Goal: Task Accomplishment & Management: Complete application form

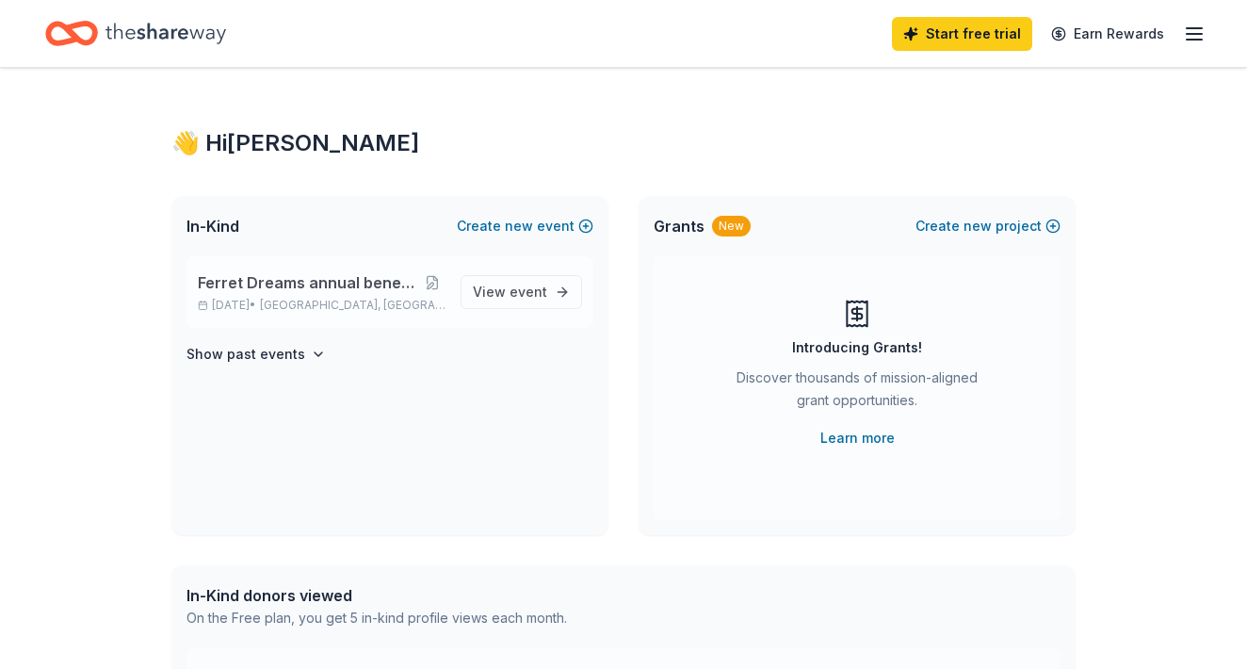
click at [252, 298] on p "Sep 20, 2025 • Denver, CO" at bounding box center [322, 305] width 248 height 15
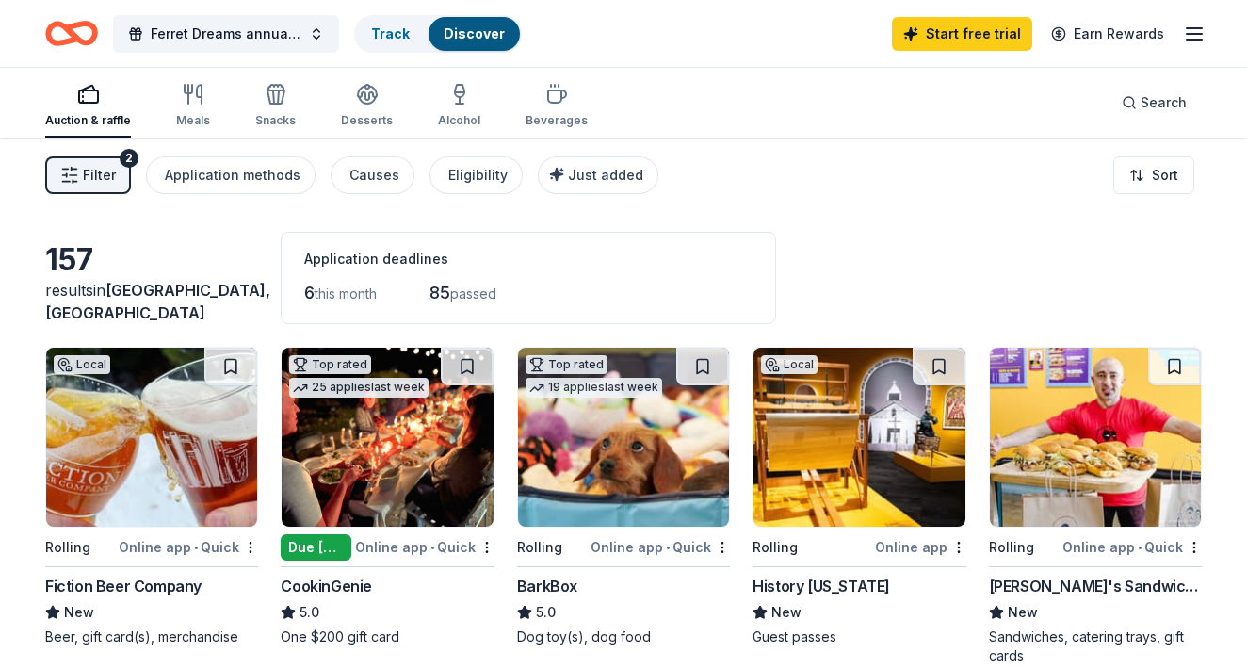
click at [72, 192] on button "Filter 2" at bounding box center [88, 175] width 86 height 38
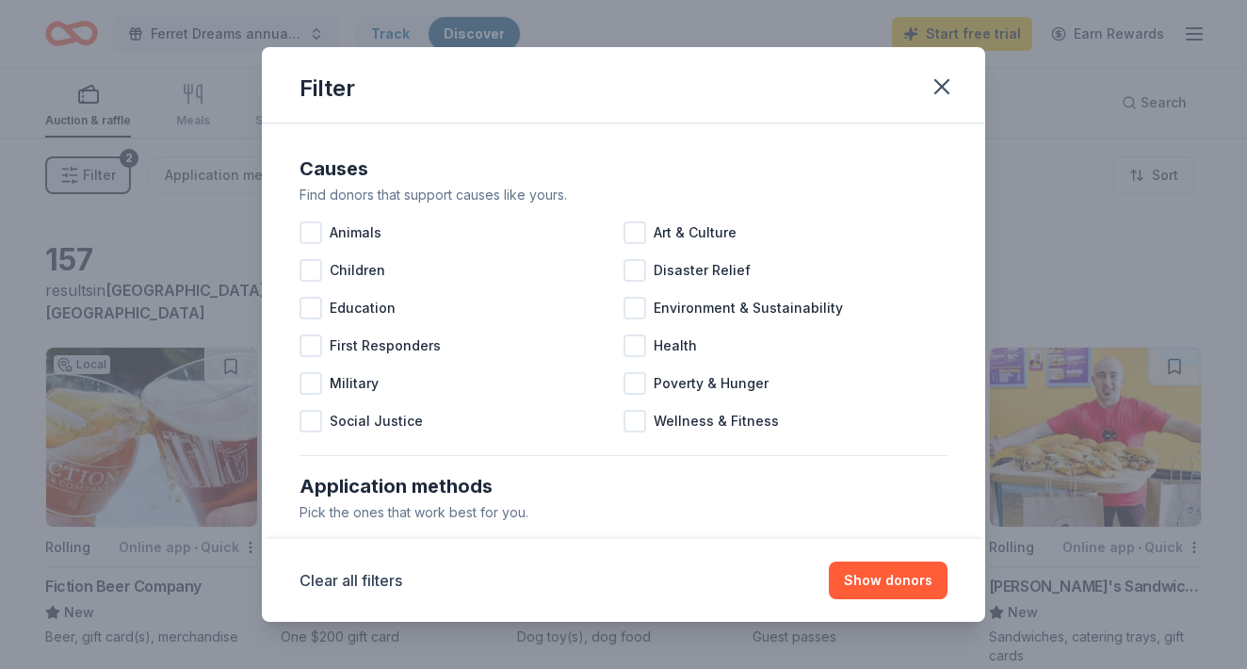
click at [72, 192] on div "Filter Causes Find donors that support causes like yours. Animals Art & Culture…" at bounding box center [623, 334] width 1247 height 669
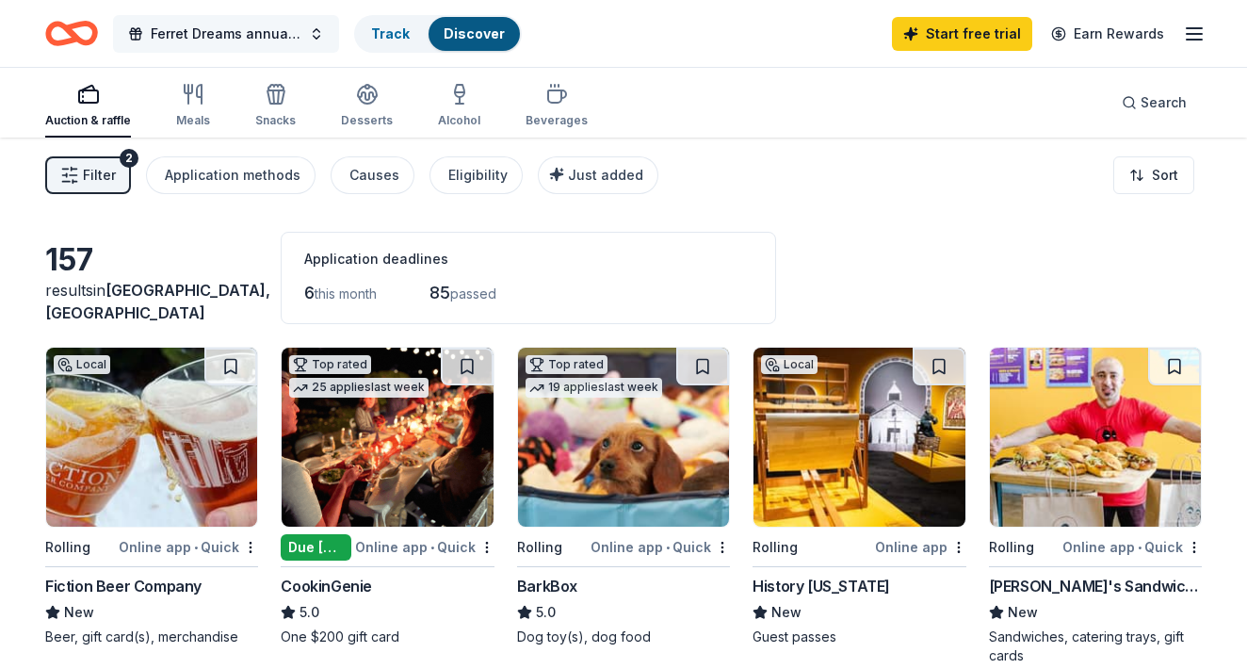
click at [314, 29] on button "Ferret Dreams annual benefit auction 2025" at bounding box center [226, 34] width 226 height 38
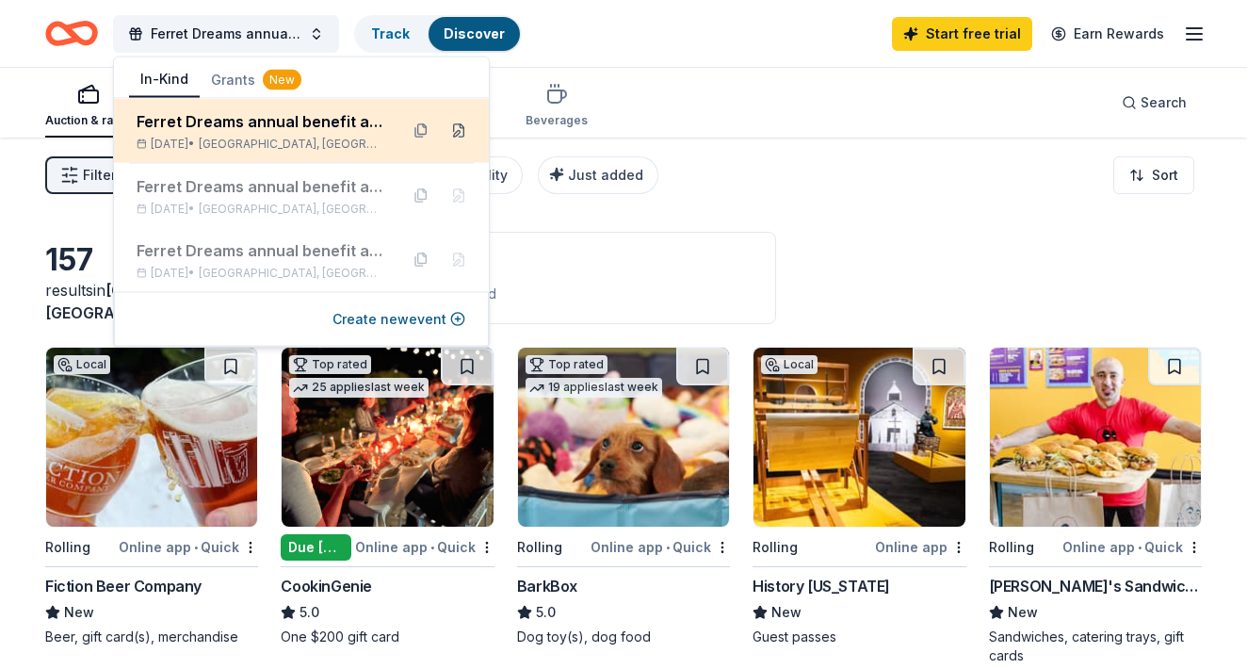
click at [459, 127] on button at bounding box center [458, 131] width 30 height 30
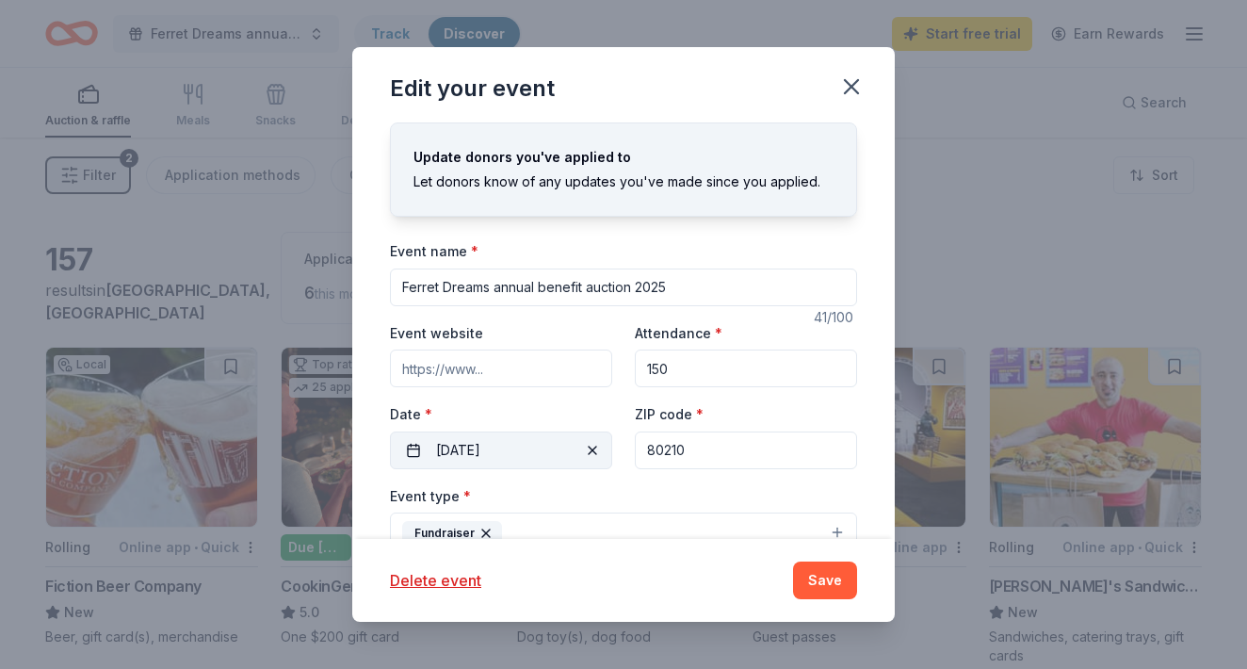
click at [562, 437] on button "09/20/2025" at bounding box center [501, 450] width 222 height 38
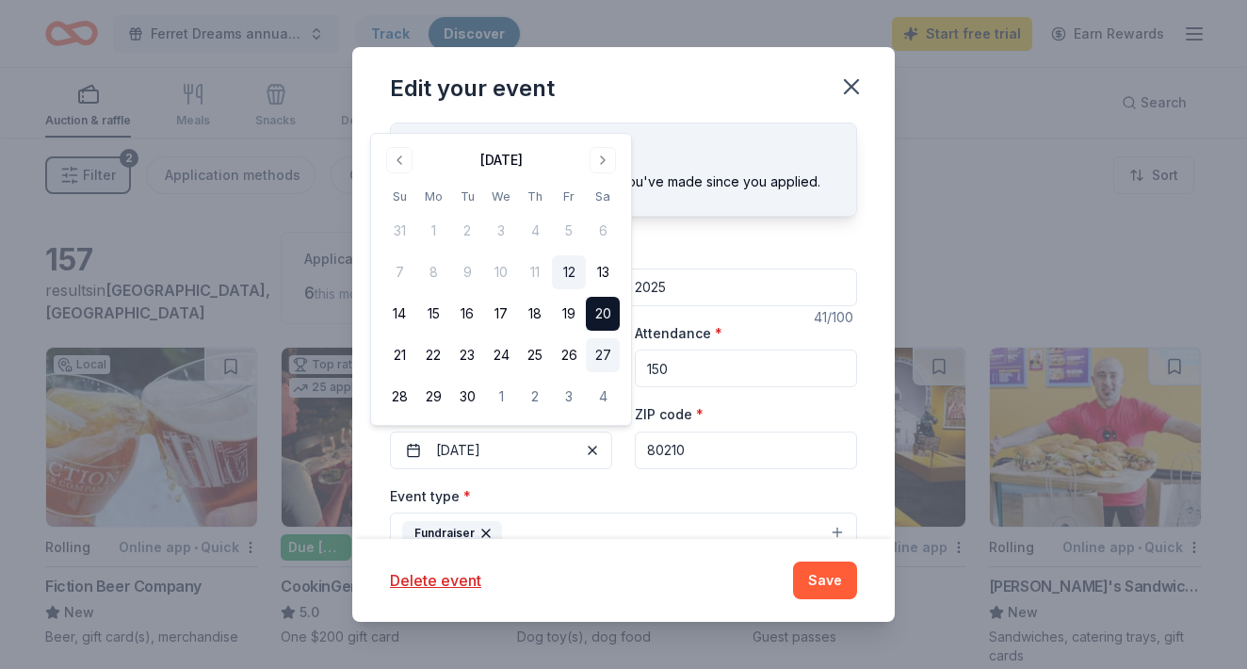
click at [598, 350] on button "27" at bounding box center [603, 355] width 34 height 34
click at [822, 587] on button "Save" at bounding box center [825, 580] width 64 height 38
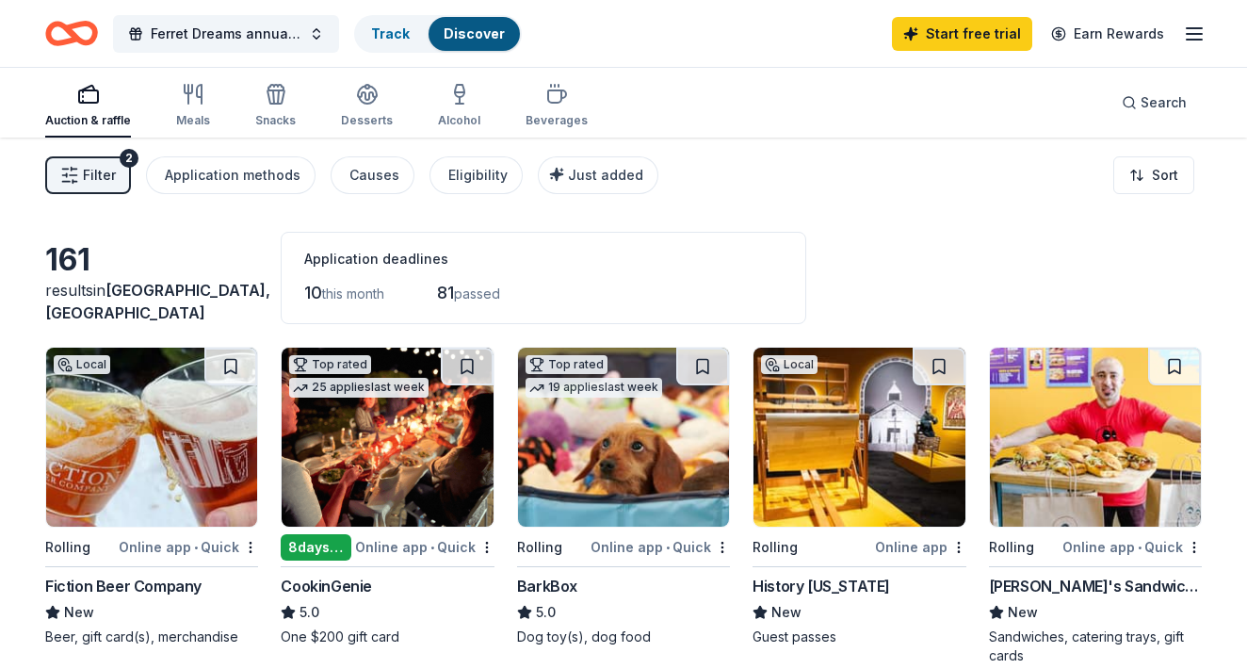
scroll to position [79, 0]
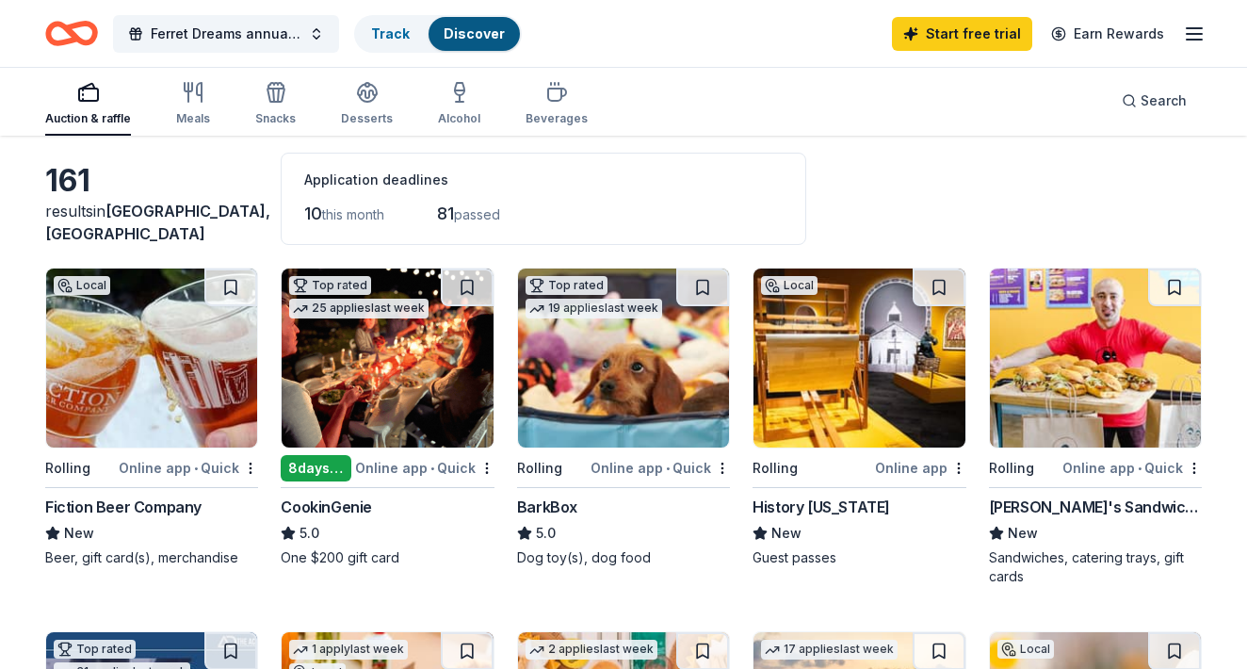
click at [91, 377] on img at bounding box center [151, 357] width 211 height 179
click at [979, 160] on div "161 results in Denver, CO Application deadlines 10 this month 81 passed" at bounding box center [623, 199] width 1156 height 92
click at [409, 381] on img at bounding box center [387, 357] width 211 height 179
click at [359, 508] on div "CookinGenie" at bounding box center [326, 506] width 91 height 23
click at [596, 386] on img at bounding box center [623, 357] width 211 height 179
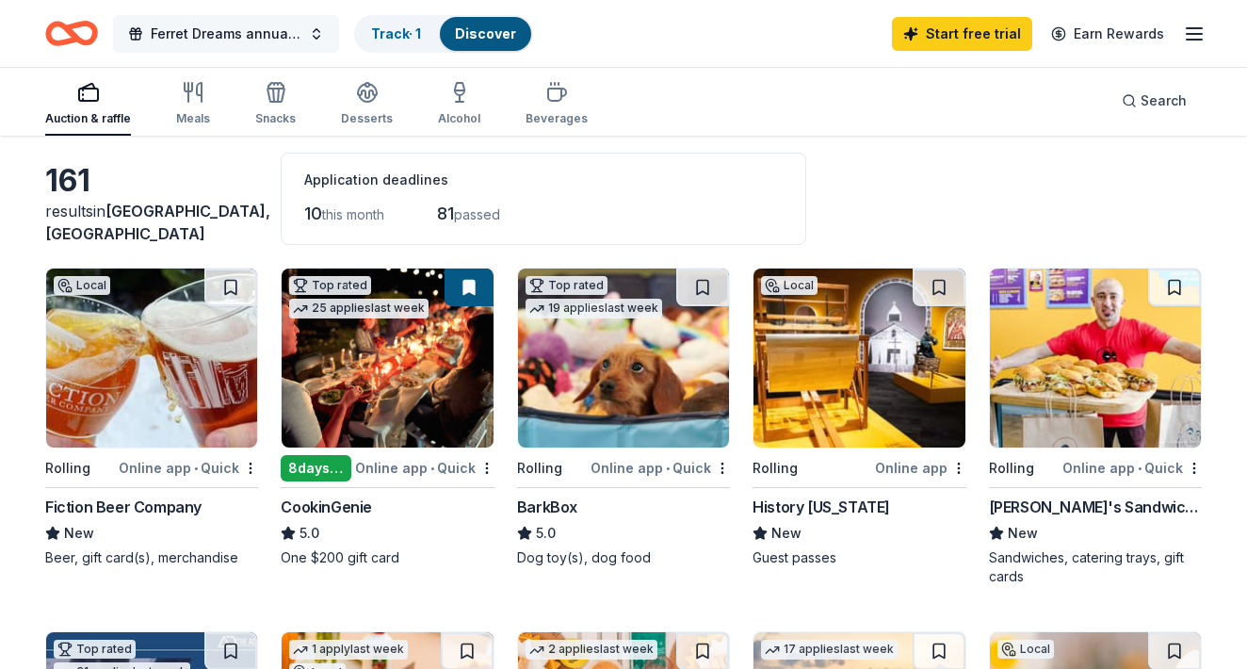
click at [272, 45] on button "Ferret Dreams annual benefit auction 2025" at bounding box center [226, 34] width 226 height 38
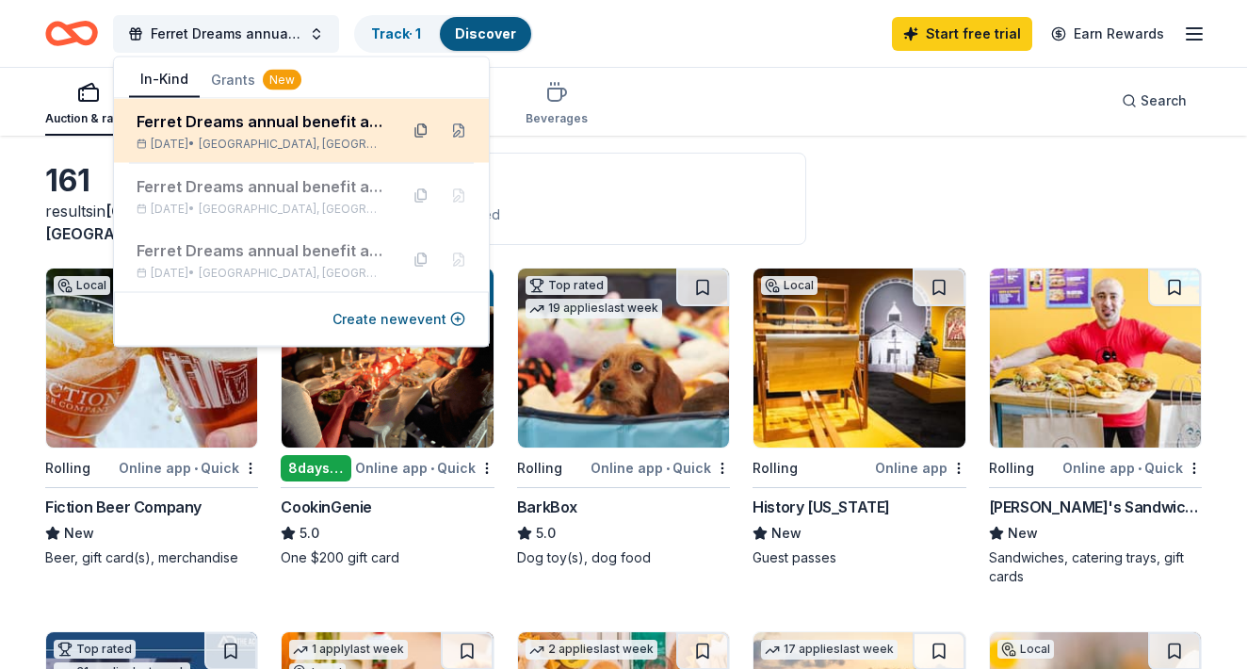
click at [422, 131] on button at bounding box center [421, 131] width 30 height 30
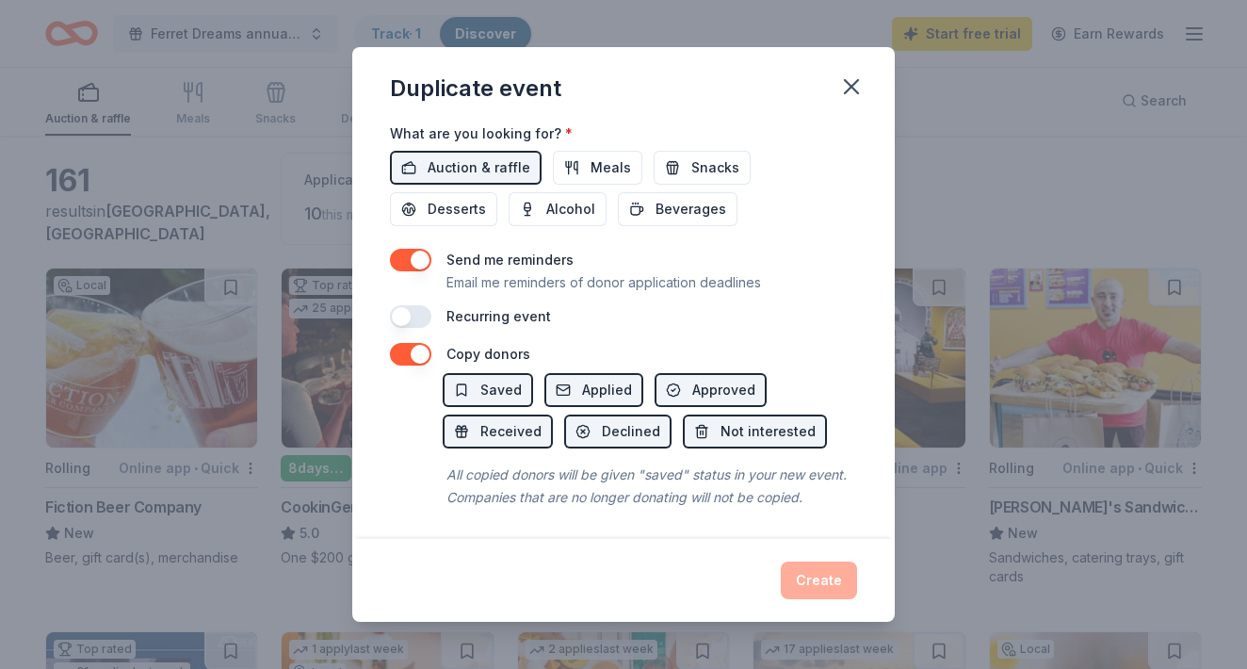
scroll to position [668, 0]
click at [840, 92] on icon "button" at bounding box center [851, 86] width 26 height 26
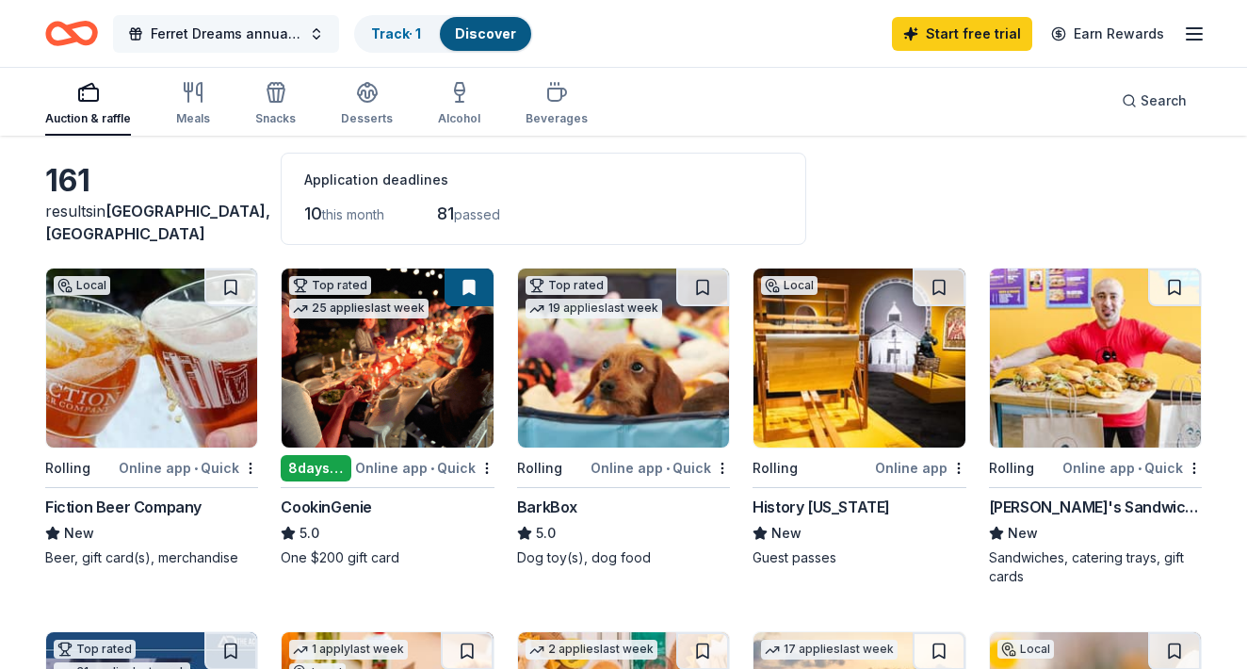
click at [232, 37] on span "Ferret Dreams annual benefit auction 2025" at bounding box center [226, 34] width 151 height 23
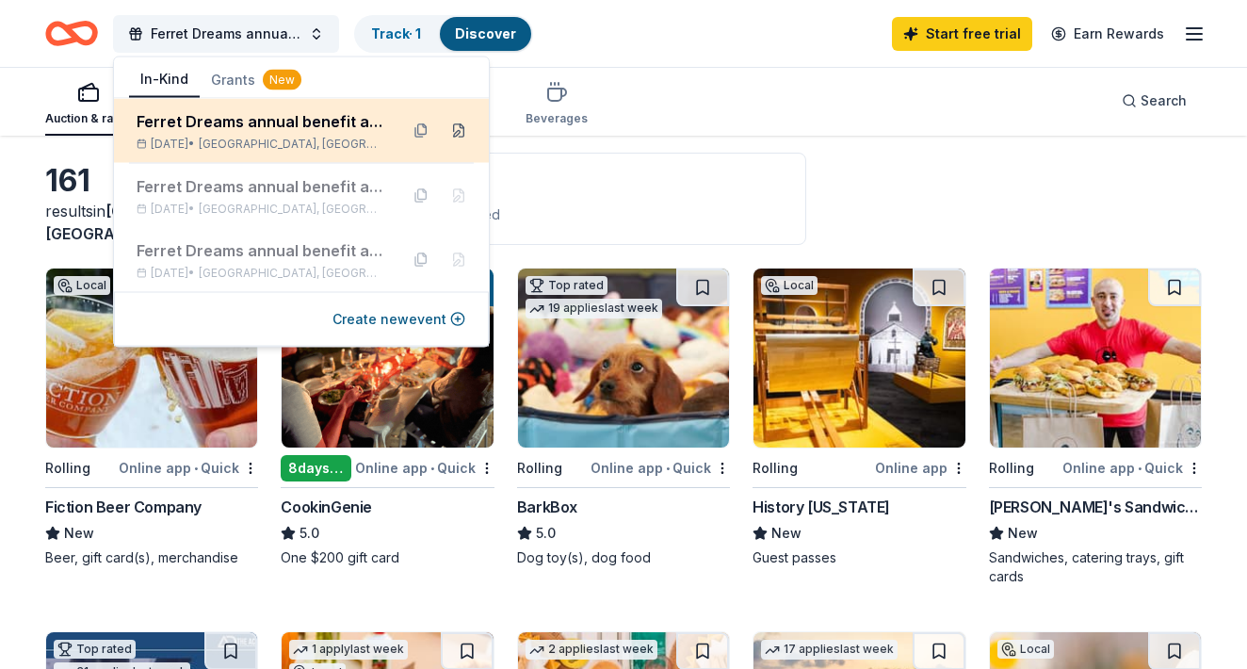
click at [463, 128] on button at bounding box center [458, 131] width 30 height 30
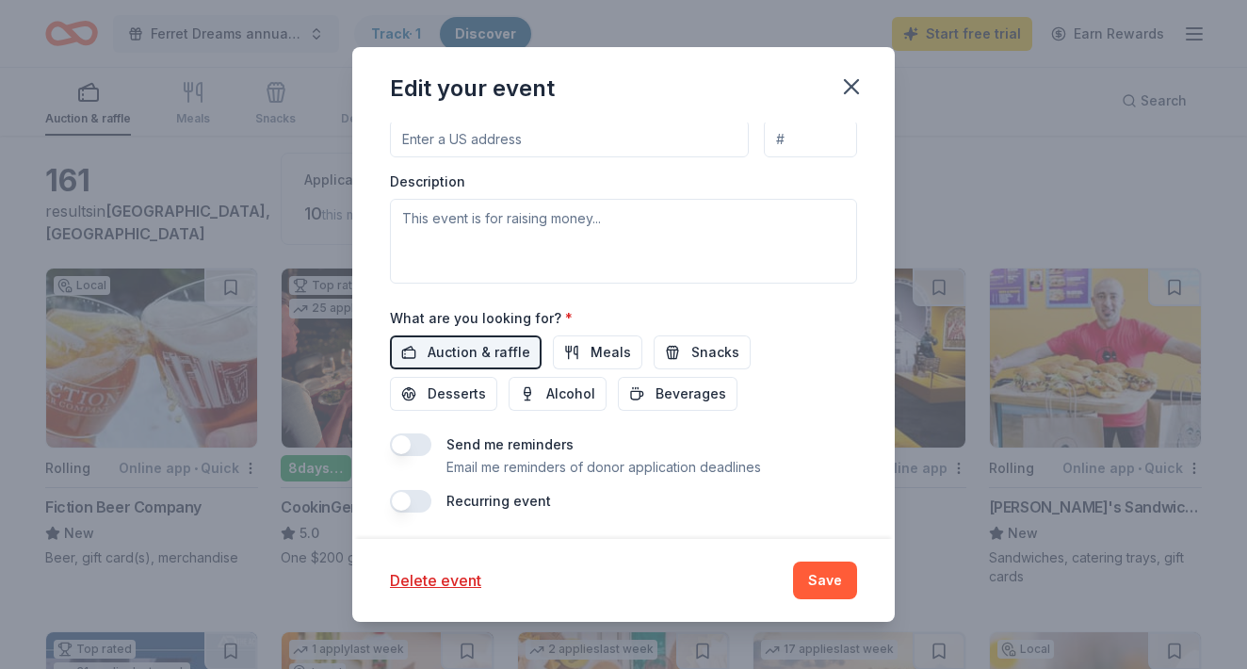
scroll to position [600, 0]
click at [869, 78] on button "button" at bounding box center [850, 86] width 41 height 41
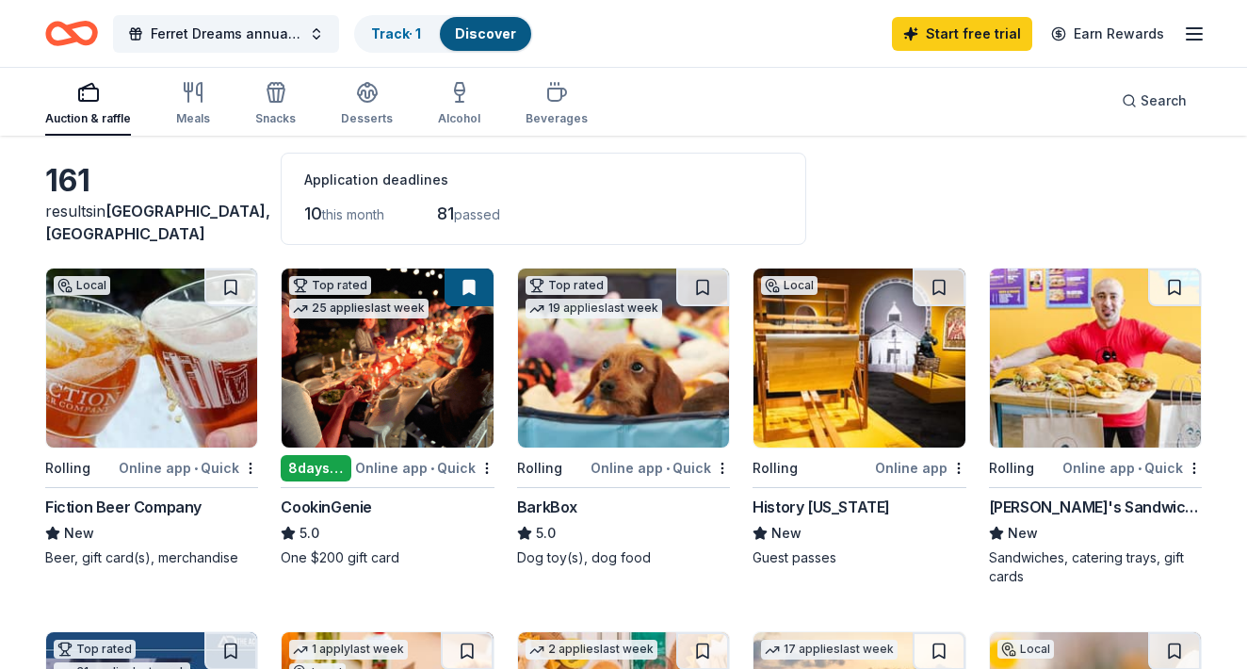
click at [1015, 207] on div "161 results in Denver, CO Application deadlines 10 this month 81 passed" at bounding box center [623, 199] width 1156 height 92
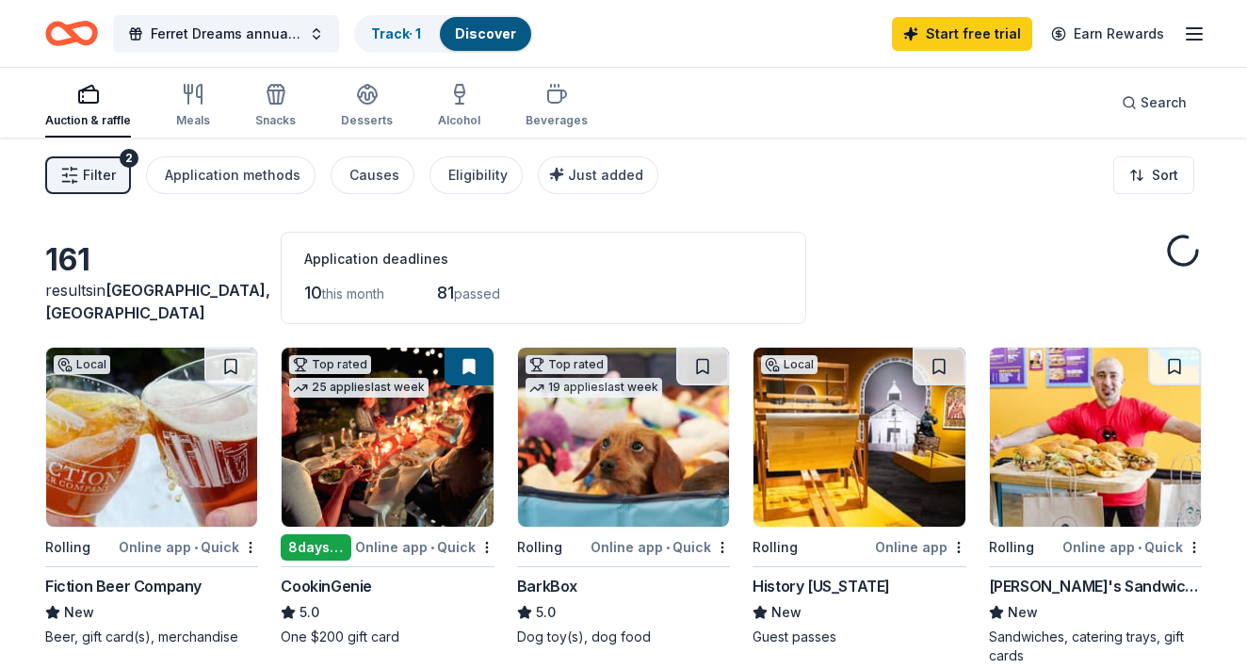
scroll to position [92, 0]
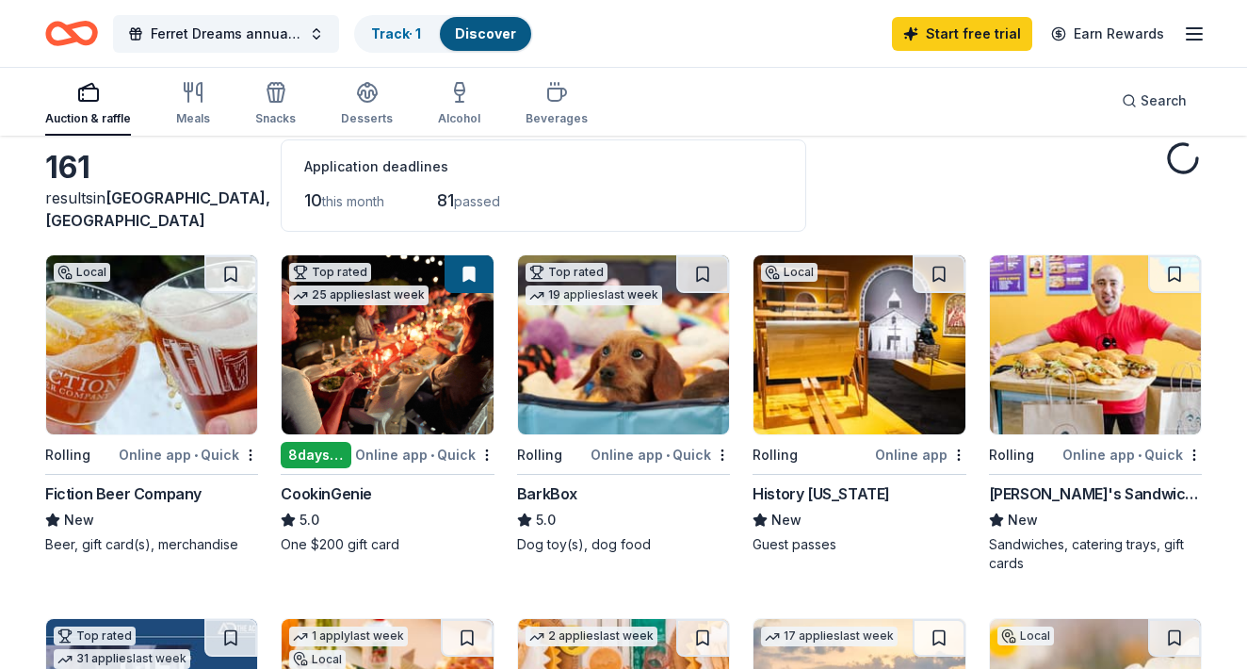
click at [827, 369] on img at bounding box center [858, 344] width 211 height 179
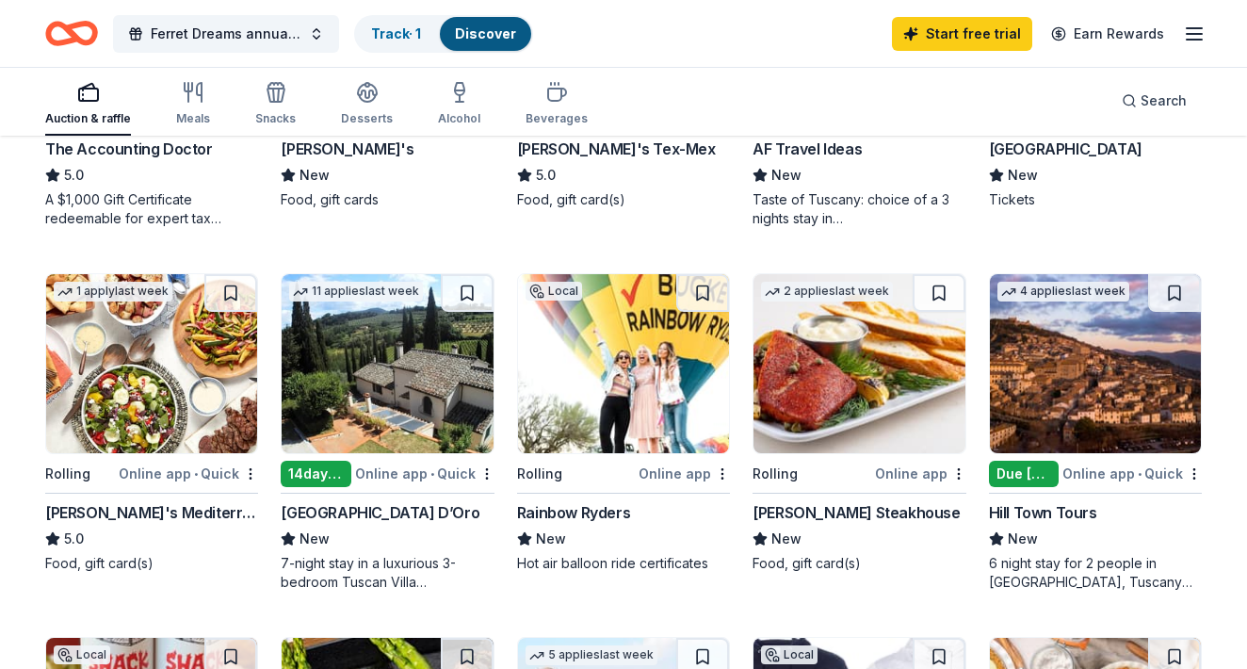
scroll to position [800, 0]
click at [362, 362] on img at bounding box center [387, 363] width 211 height 179
click at [670, 326] on img at bounding box center [623, 363] width 211 height 179
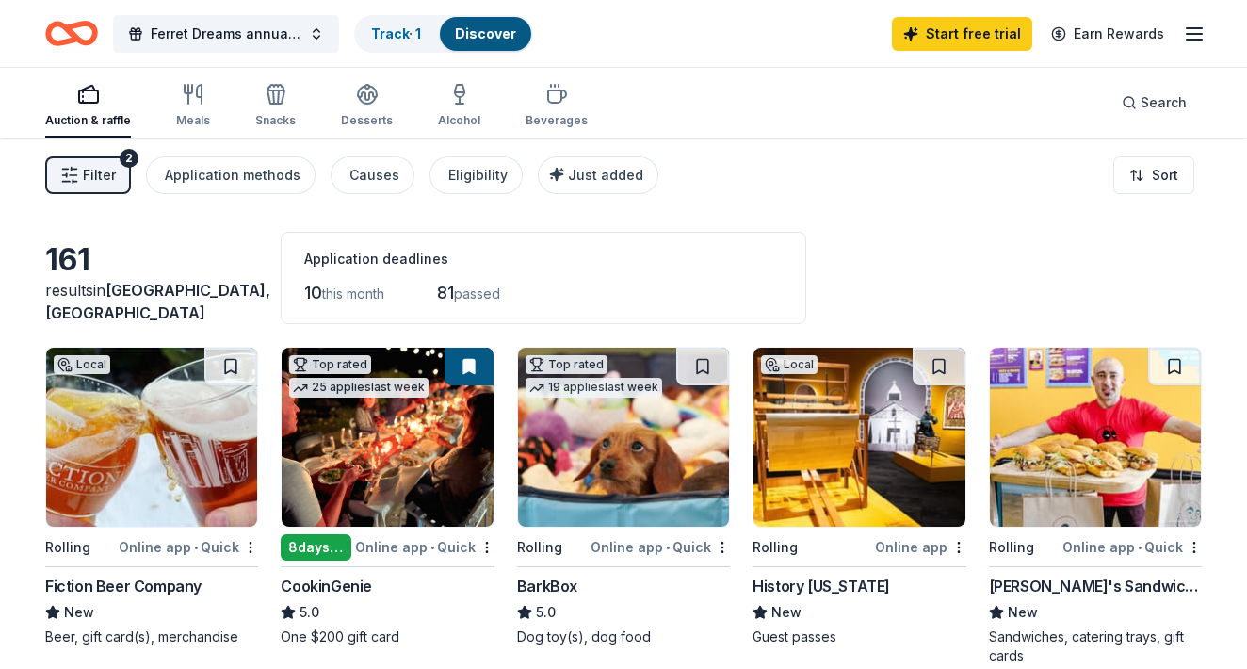
scroll to position [0, 0]
click at [105, 165] on span "Filter" at bounding box center [99, 175] width 33 height 23
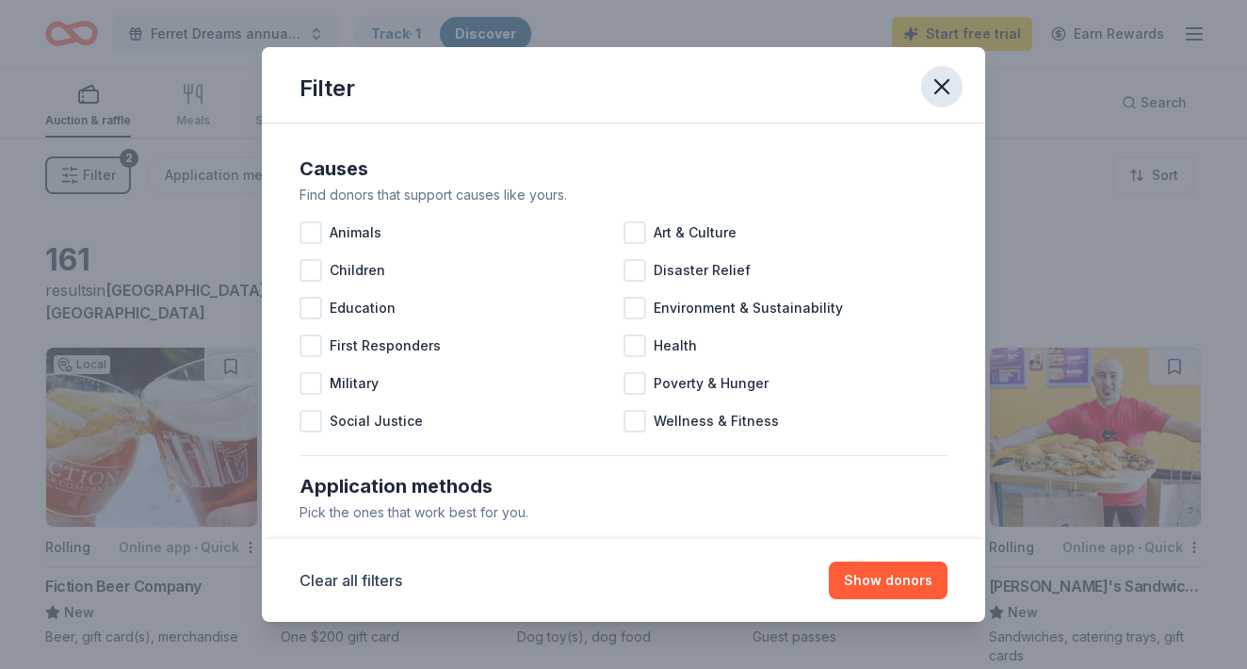
click at [953, 82] on icon "button" at bounding box center [941, 86] width 26 height 26
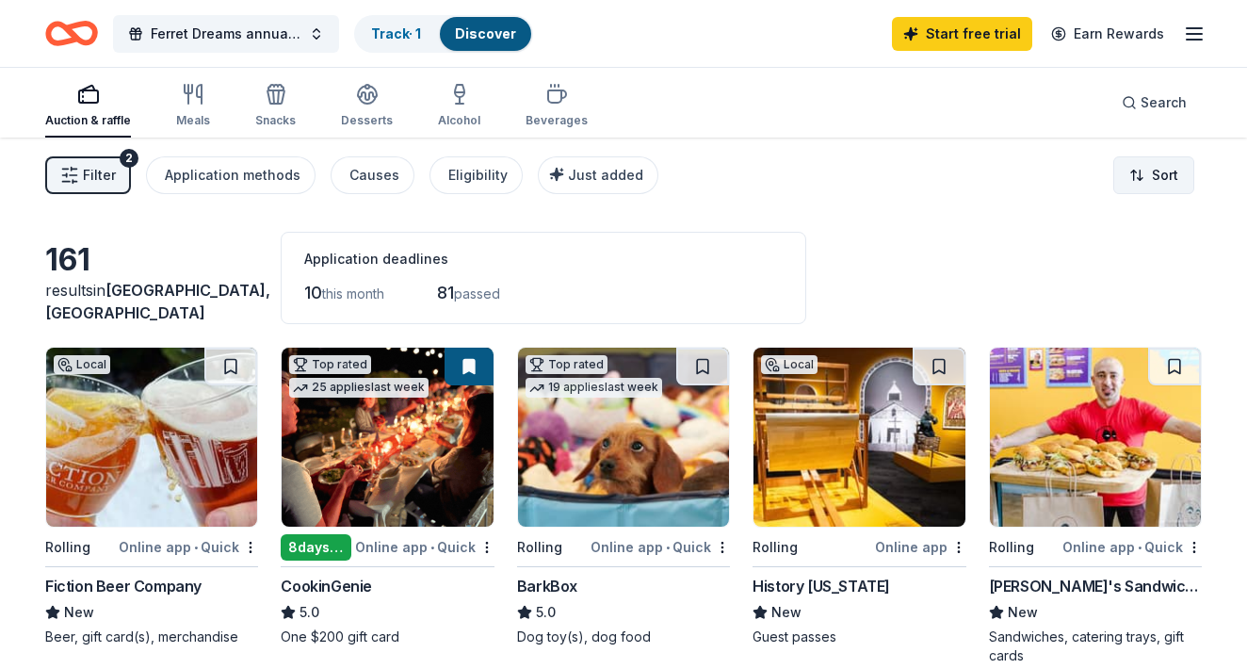
click at [1159, 173] on html "Ferret Dreams annual benefit auction 2025 Track · 1 Discover Start free trial E…" at bounding box center [623, 334] width 1247 height 669
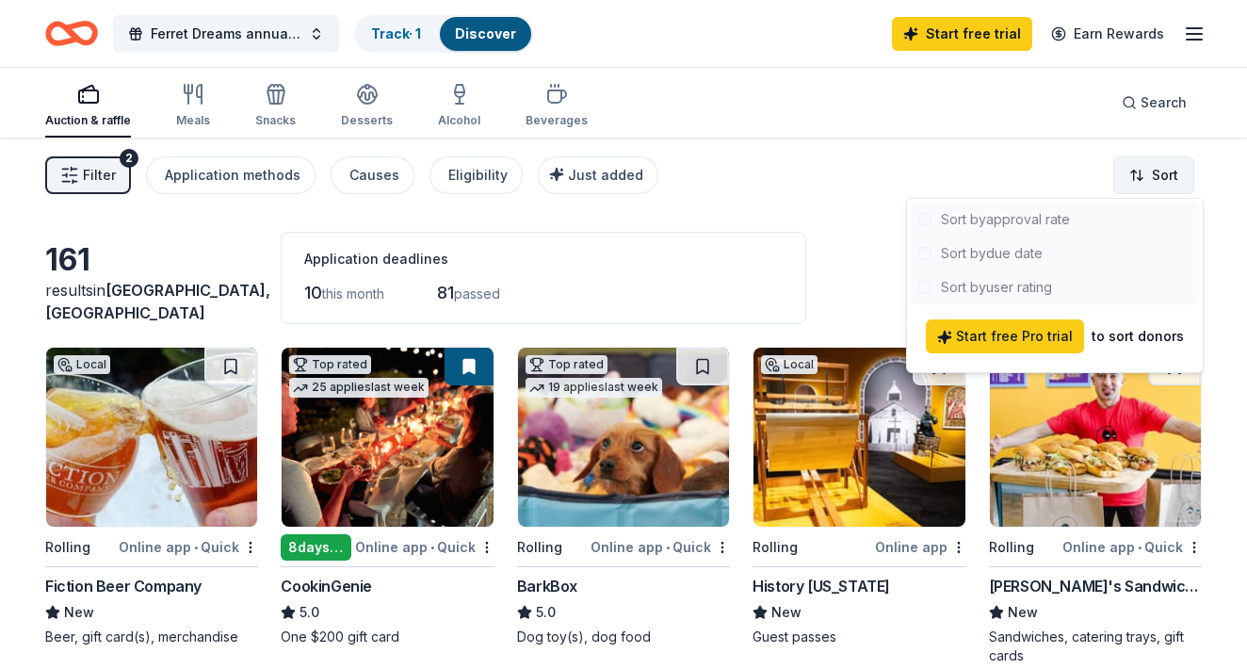
click at [1156, 173] on html "Ferret Dreams annual benefit auction 2025 Track · 1 Discover Start free trial E…" at bounding box center [623, 334] width 1247 height 669
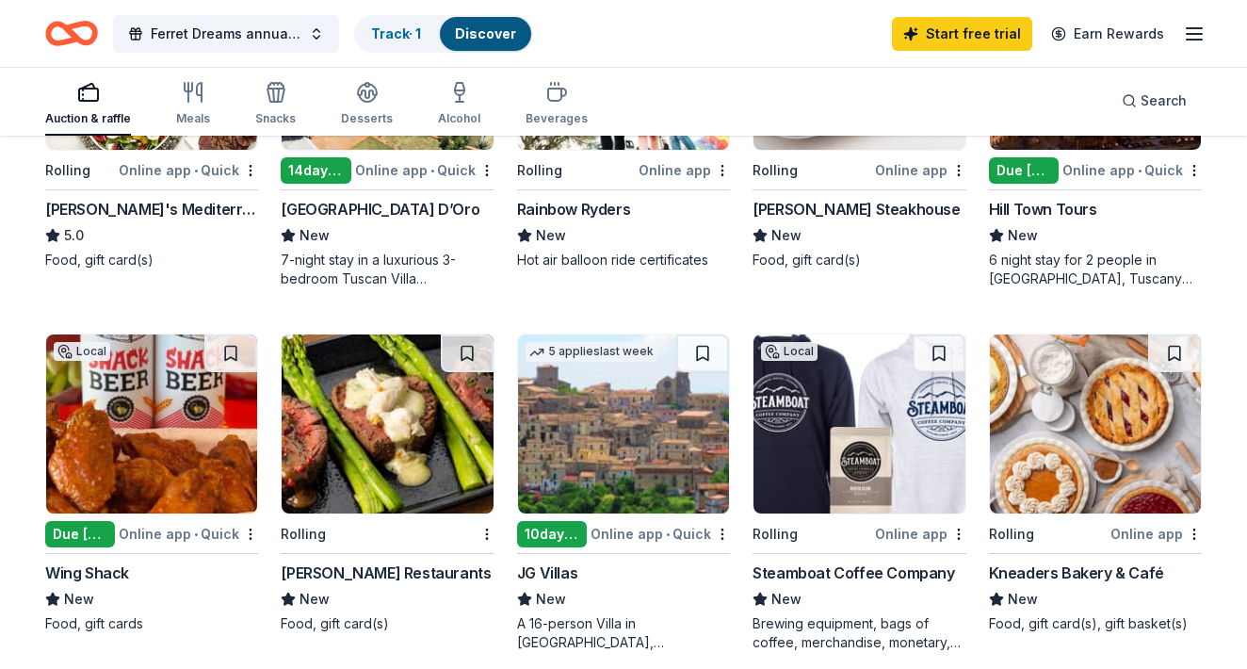
scroll to position [1107, 0]
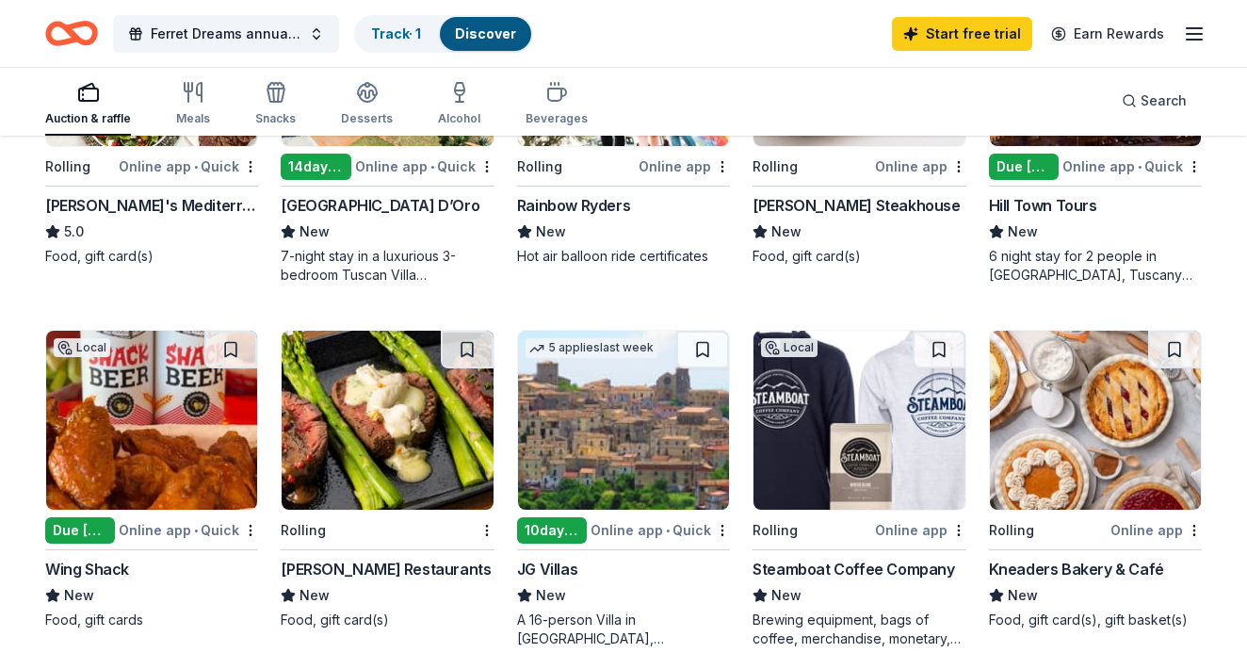
click at [884, 474] on img at bounding box center [858, 419] width 211 height 179
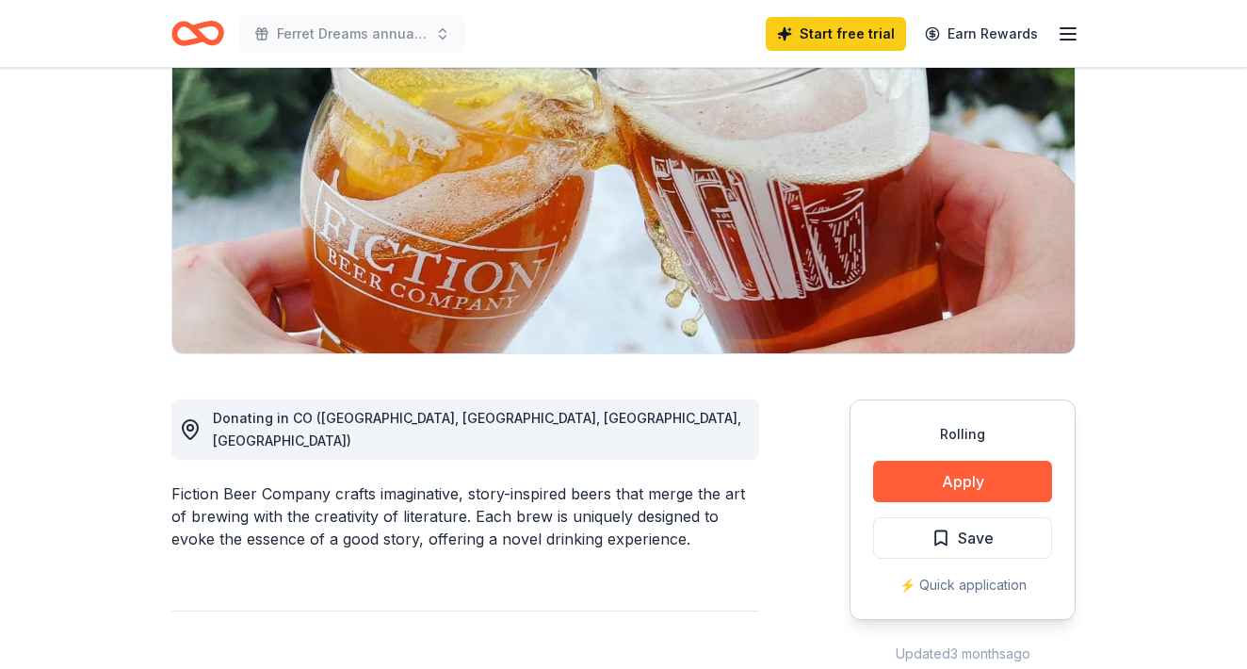
scroll to position [221, 0]
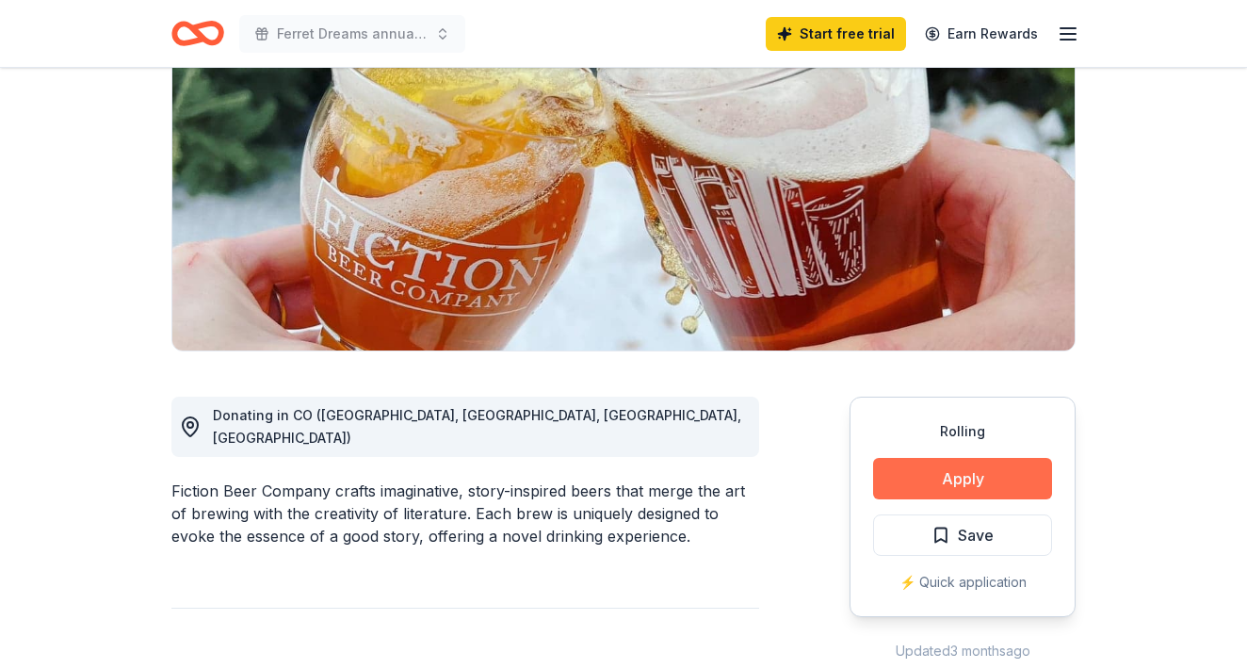
click at [929, 479] on button "Apply" at bounding box center [962, 478] width 179 height 41
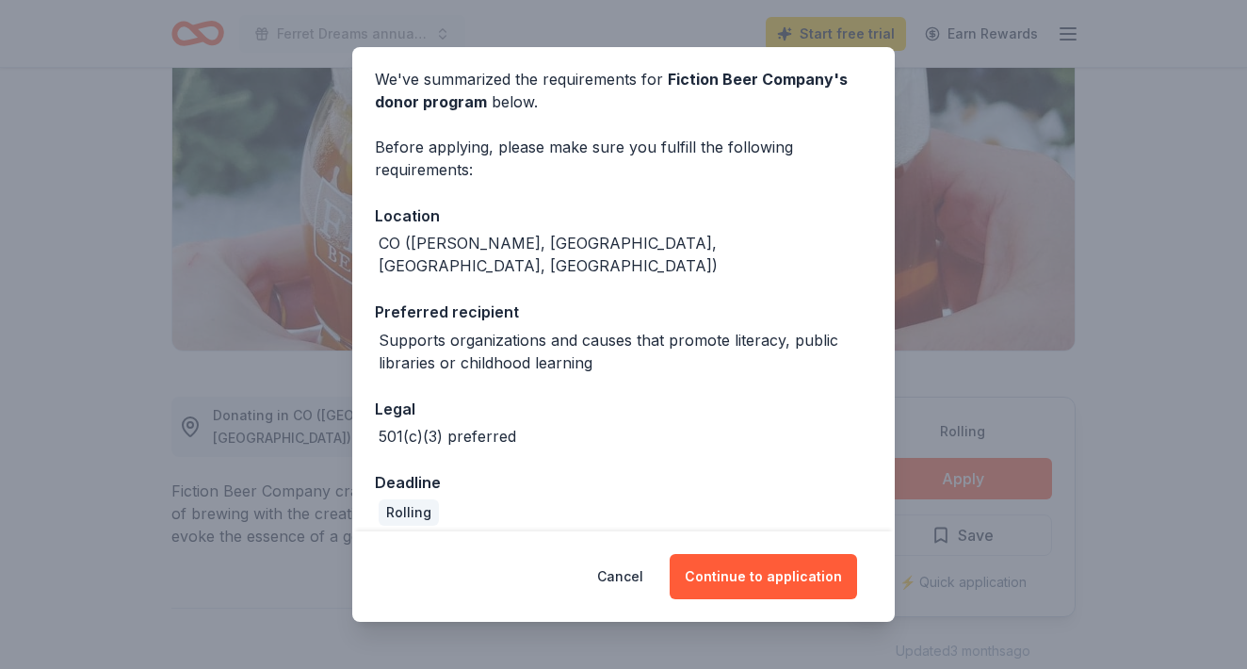
scroll to position [63, 0]
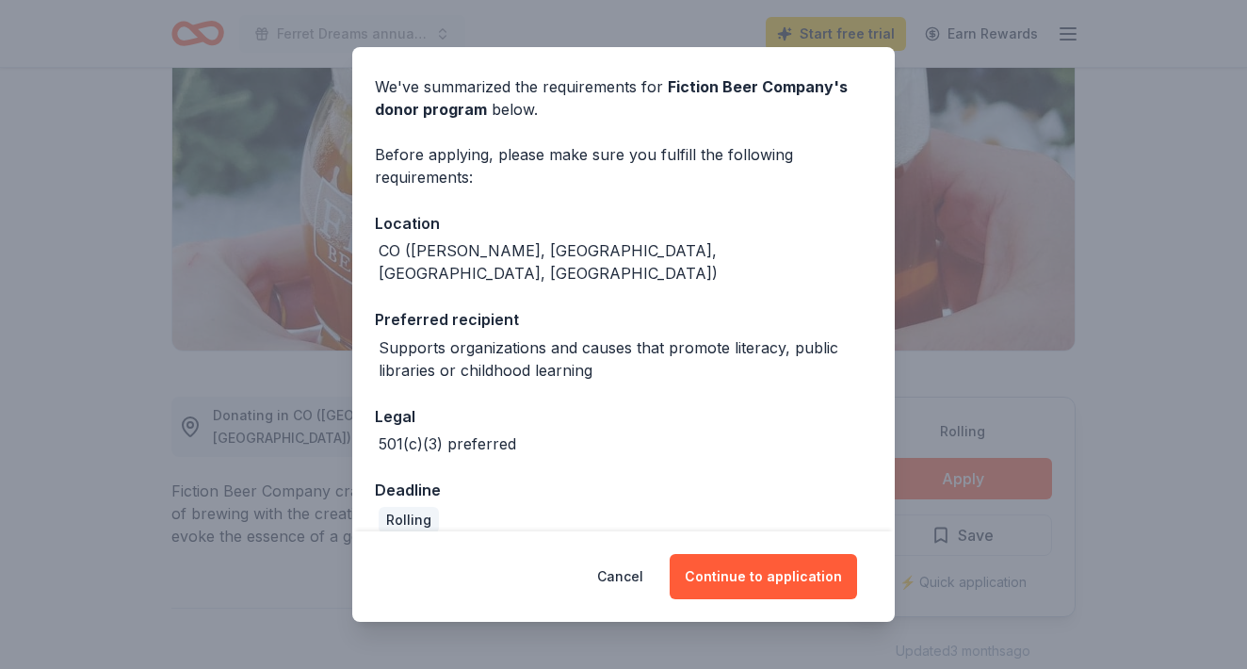
click at [825, 602] on div "Cancel Continue to application" at bounding box center [623, 576] width 542 height 90
click at [820, 592] on button "Continue to application" at bounding box center [762, 576] width 187 height 45
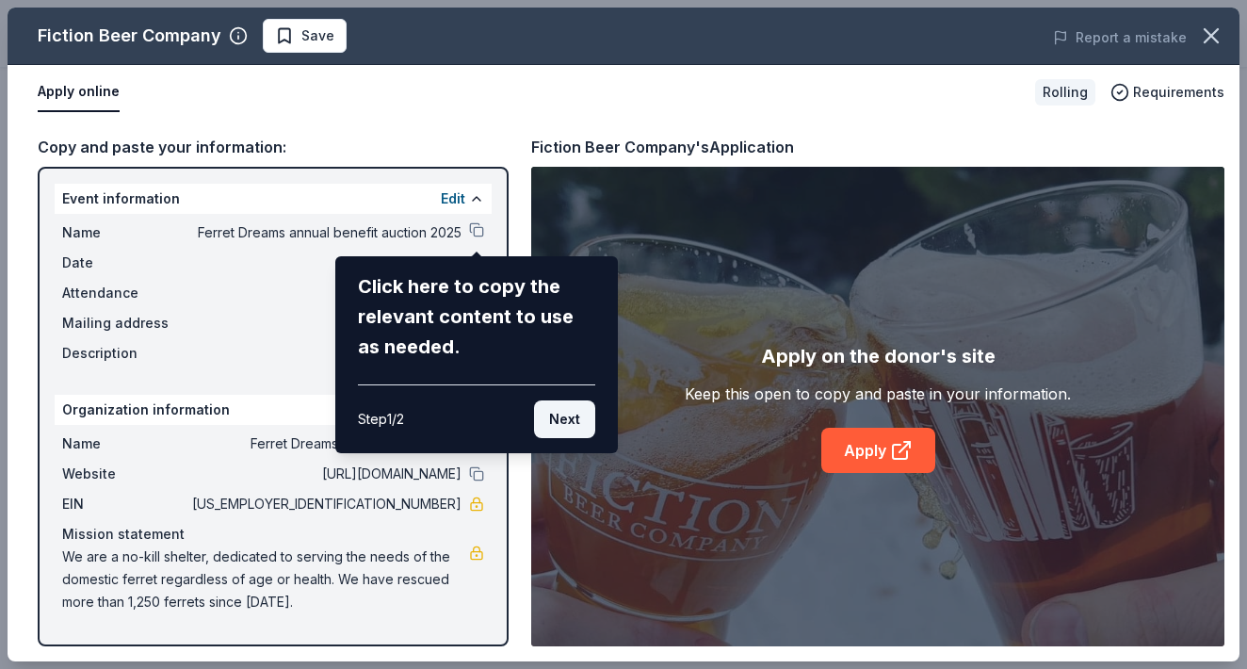
click at [575, 410] on button "Next" at bounding box center [564, 419] width 61 height 38
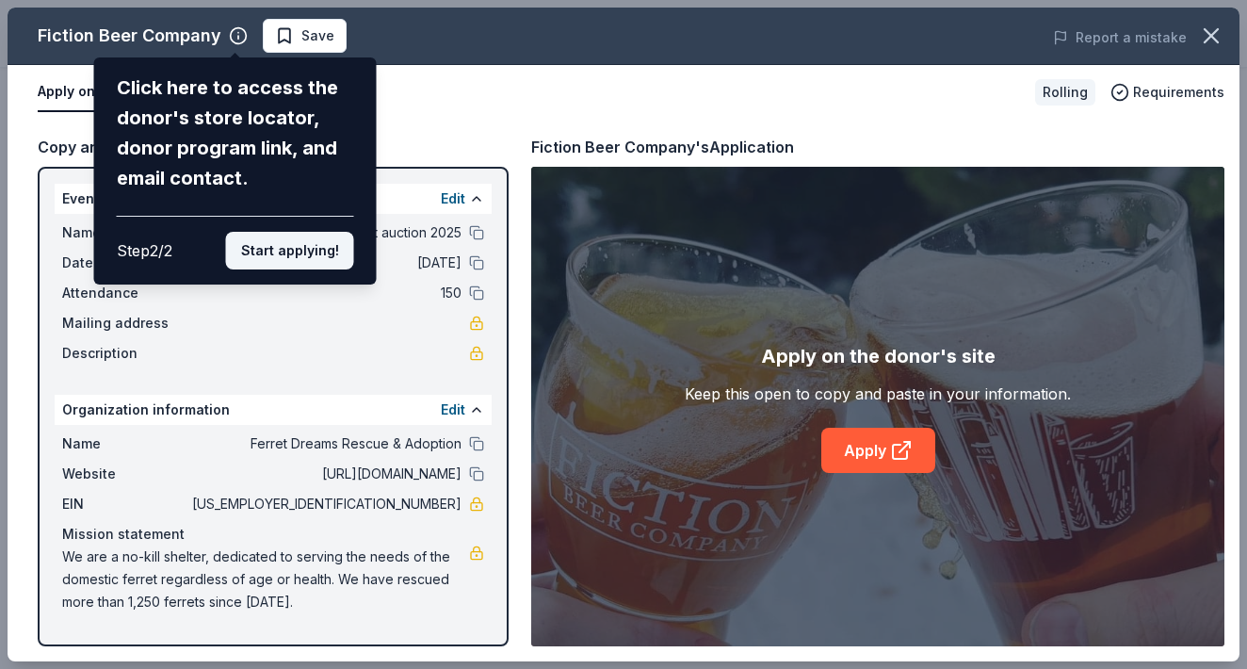
click at [291, 232] on button "Start applying!" at bounding box center [290, 251] width 128 height 38
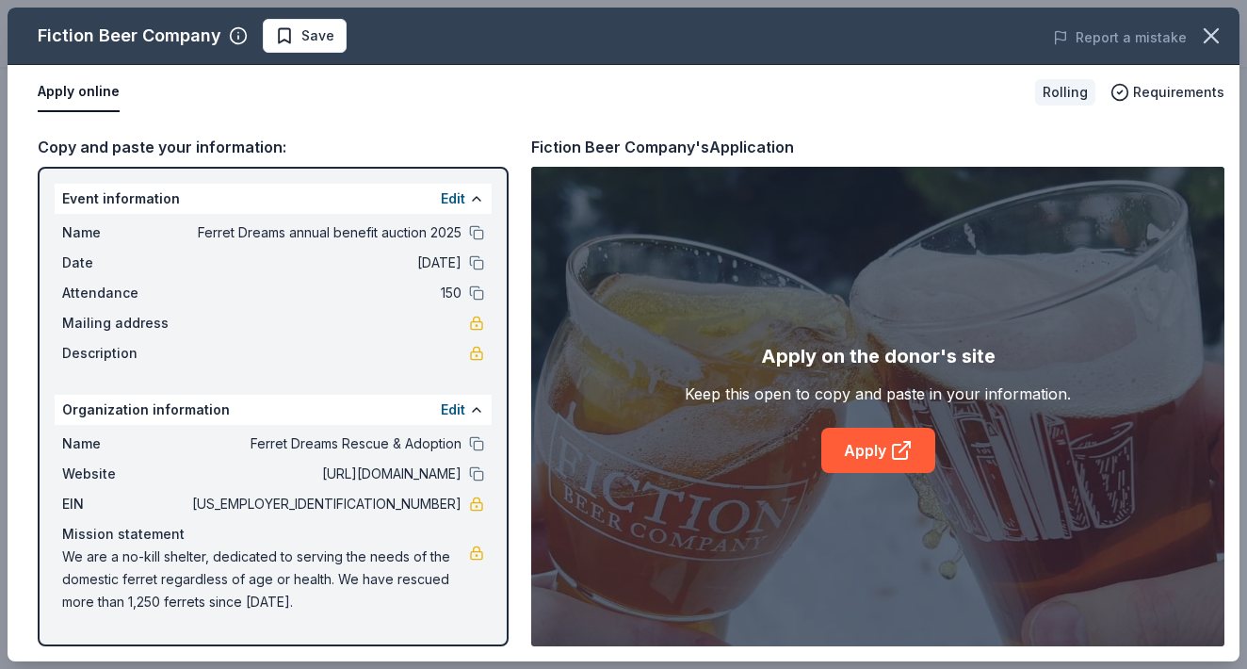
click at [183, 320] on span "Mailing address" at bounding box center [125, 323] width 126 height 23
click at [108, 321] on span "Mailing address" at bounding box center [125, 323] width 126 height 23
click at [102, 361] on span "Description" at bounding box center [125, 353] width 126 height 23
click at [874, 452] on link "Apply" at bounding box center [878, 449] width 114 height 45
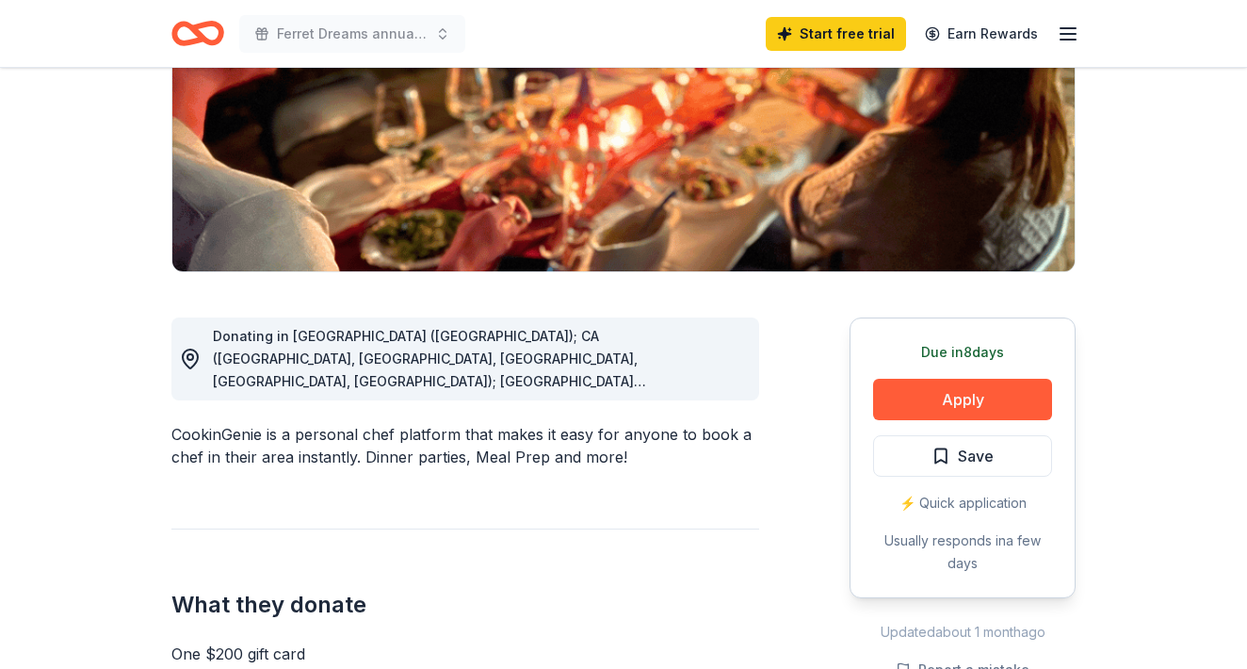
scroll to position [310, 0]
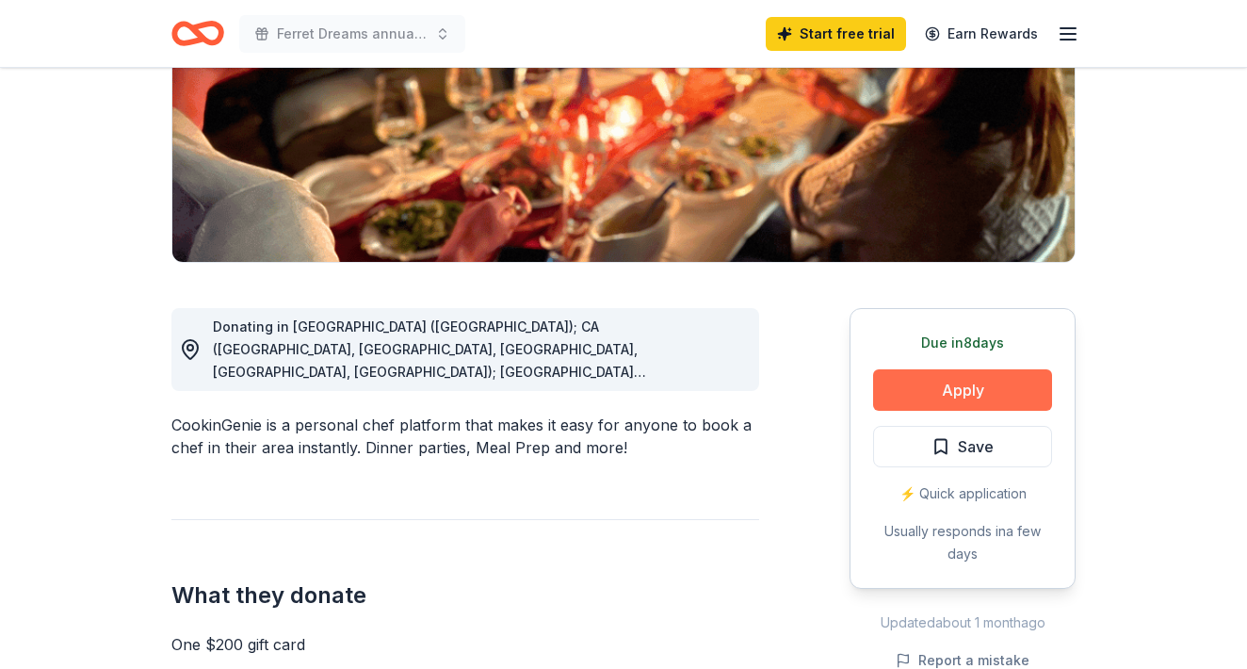
click at [953, 394] on button "Apply" at bounding box center [962, 389] width 179 height 41
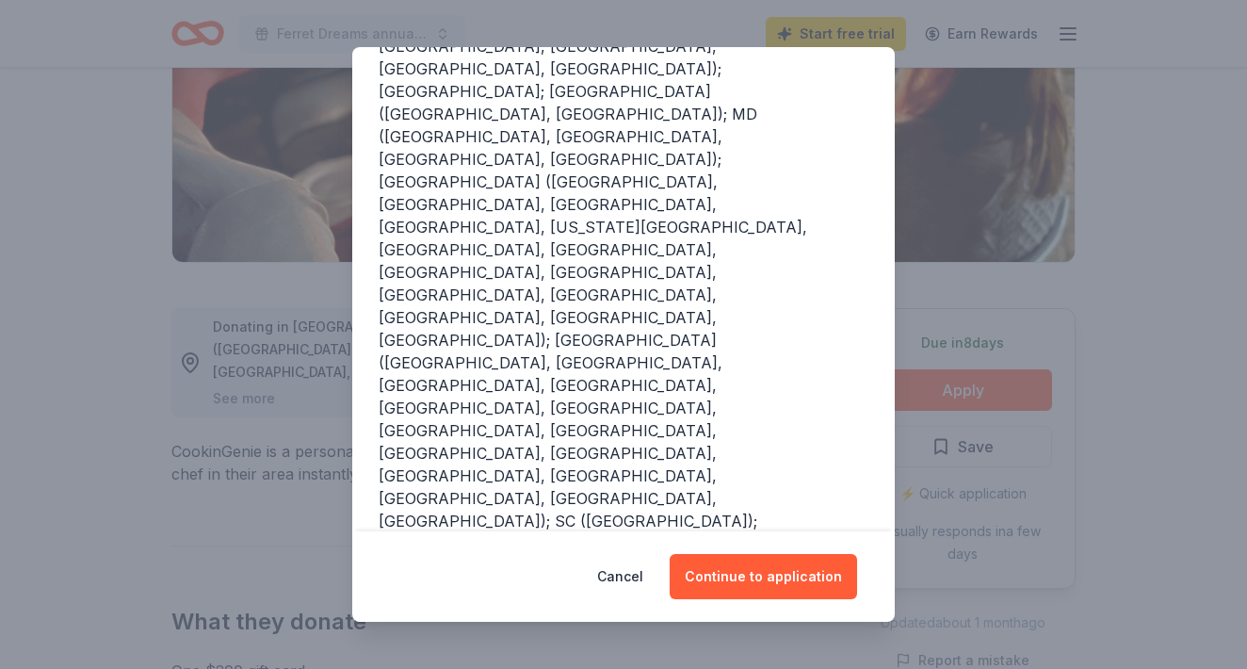
scroll to position [357, 0]
click at [769, 584] on button "Continue to application" at bounding box center [762, 576] width 187 height 45
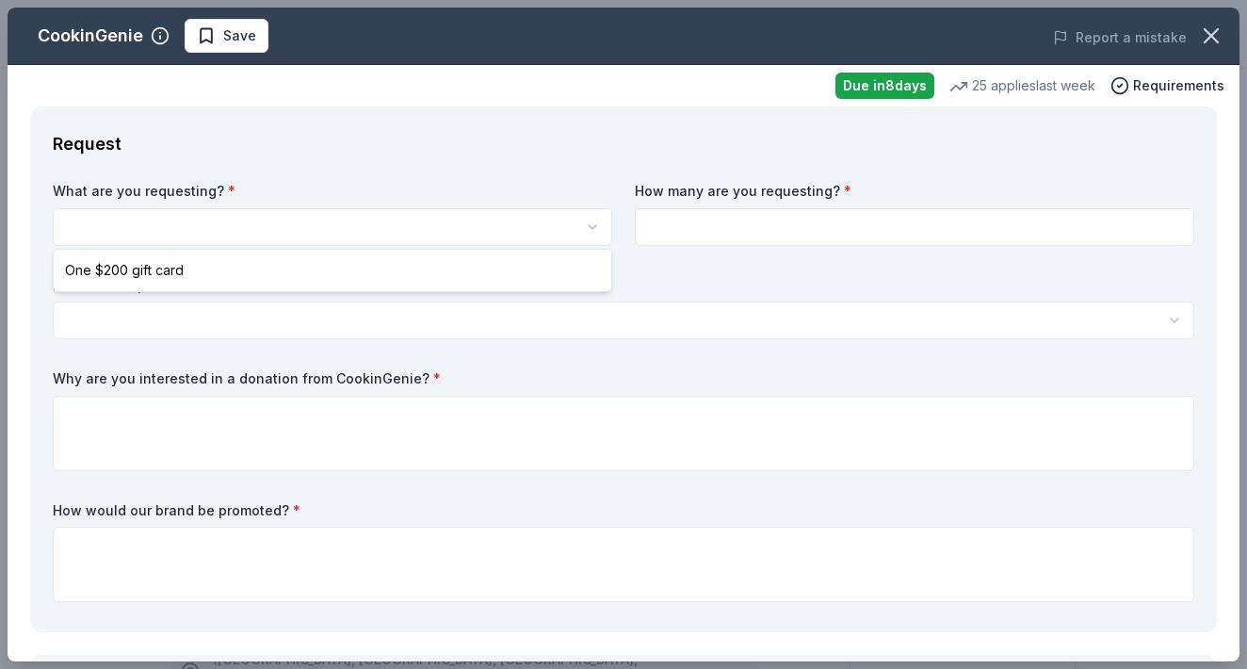
click at [419, 239] on body "Ferret Dreams annual benefit auction 2025 Start free trial Earn Rewards Due in …" at bounding box center [623, 334] width 1247 height 669
select select "One $200 gift card"
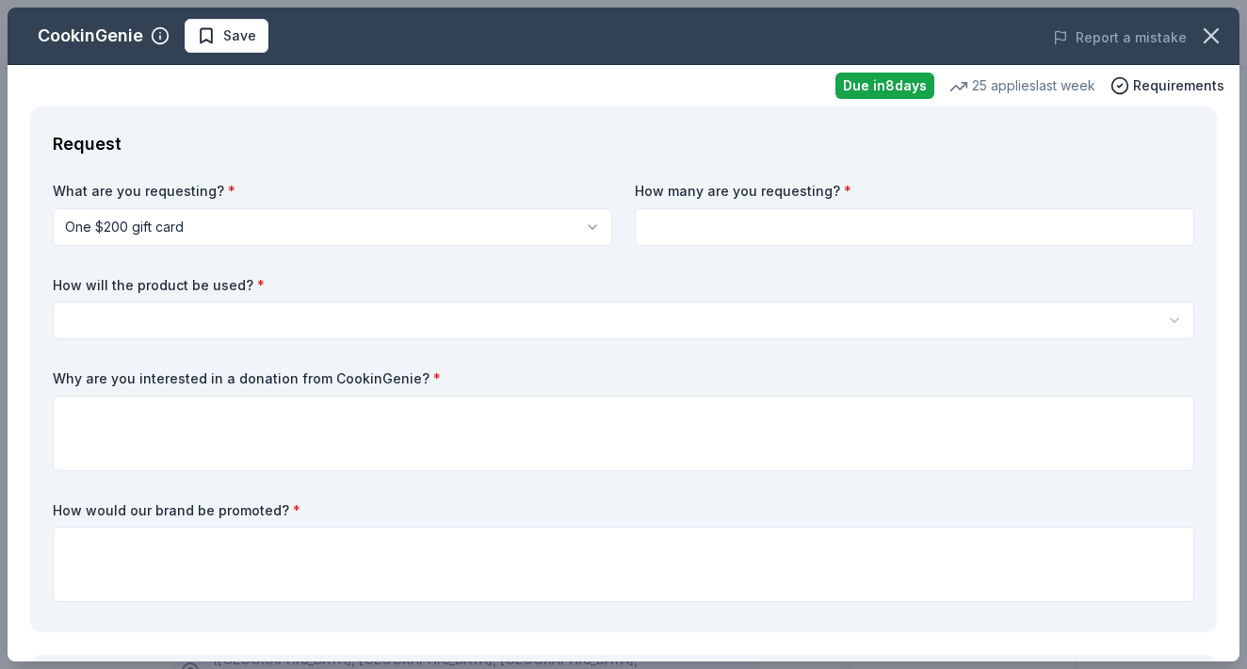
click at [705, 239] on input at bounding box center [914, 227] width 559 height 38
type input "1"
click at [601, 318] on html "Ferret Dreams annual benefit auction 2025 Save Apply Due in 8 days Share Cookin…" at bounding box center [623, 334] width 1247 height 669
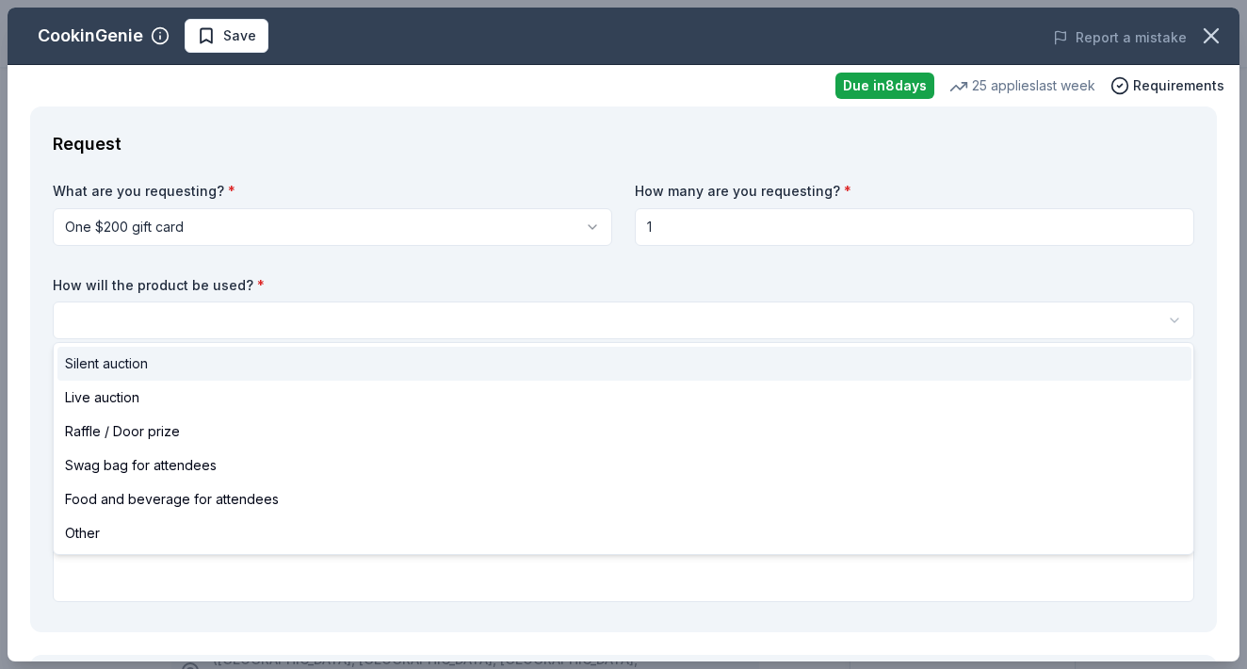
select select "silentAuction"
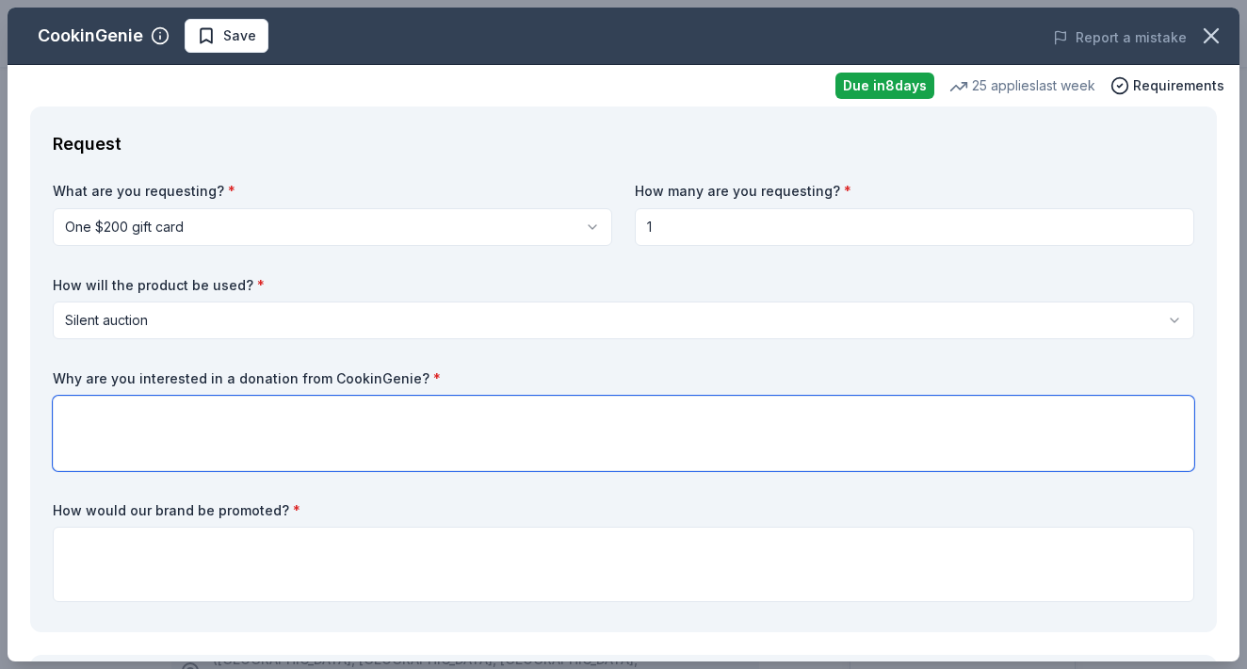
click at [330, 438] on textarea at bounding box center [623, 432] width 1141 height 75
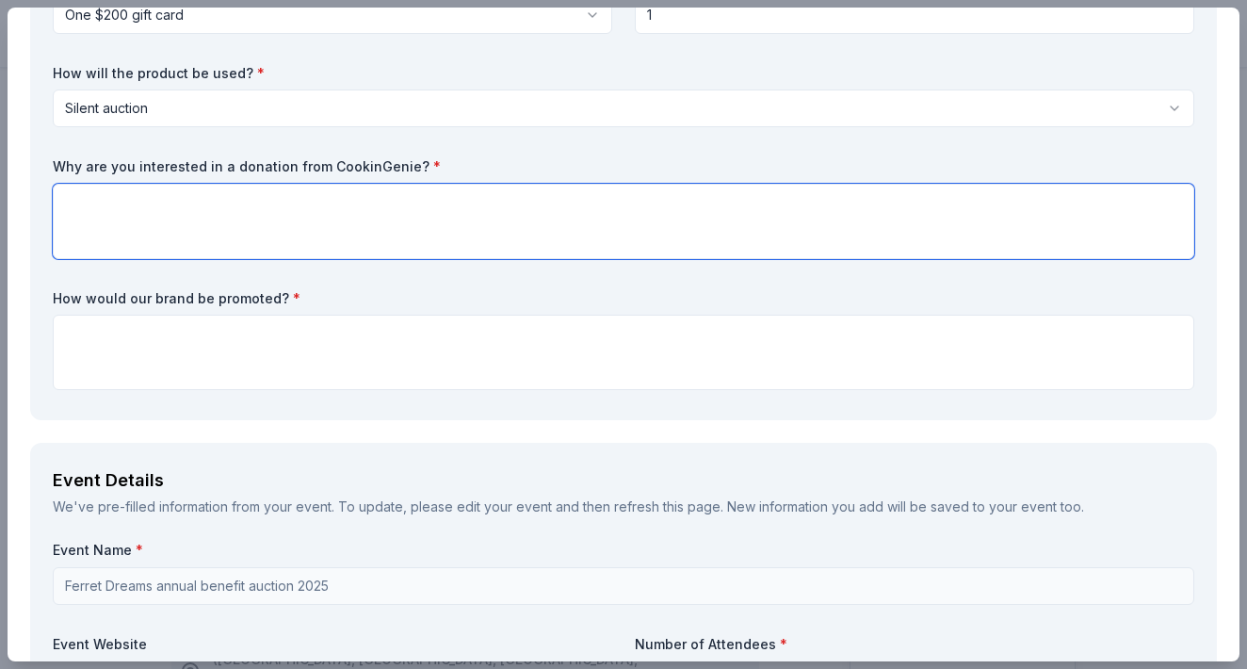
scroll to position [207, 0]
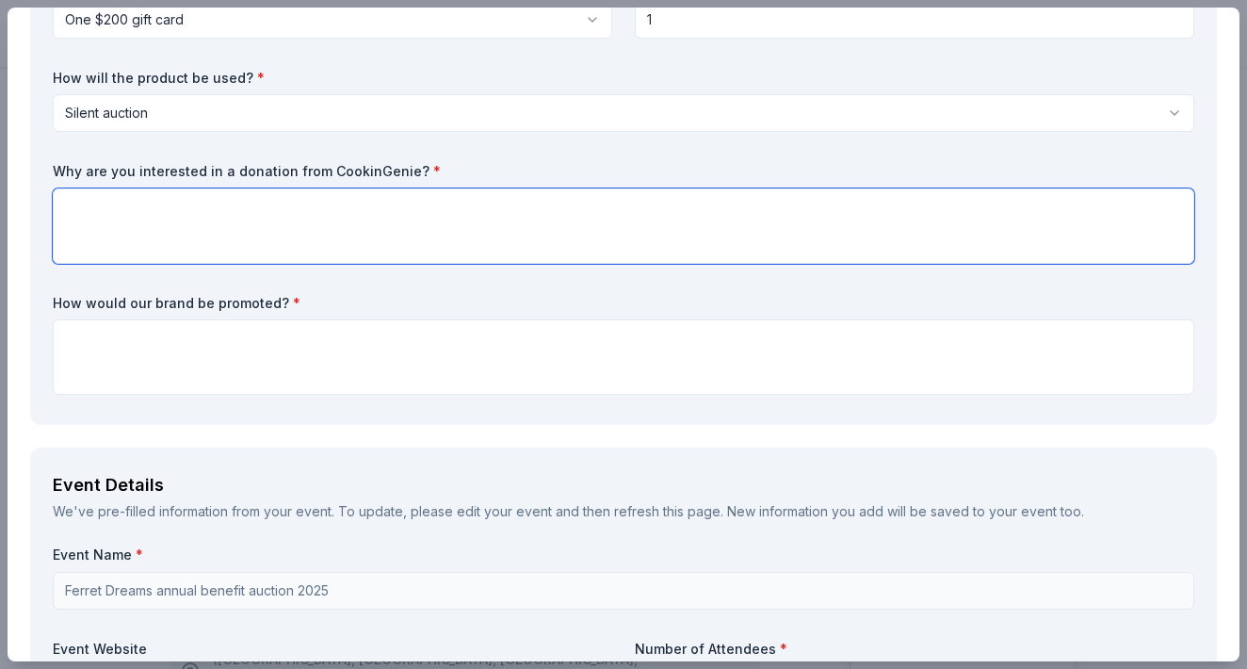
click at [364, 217] on textarea at bounding box center [623, 225] width 1141 height 75
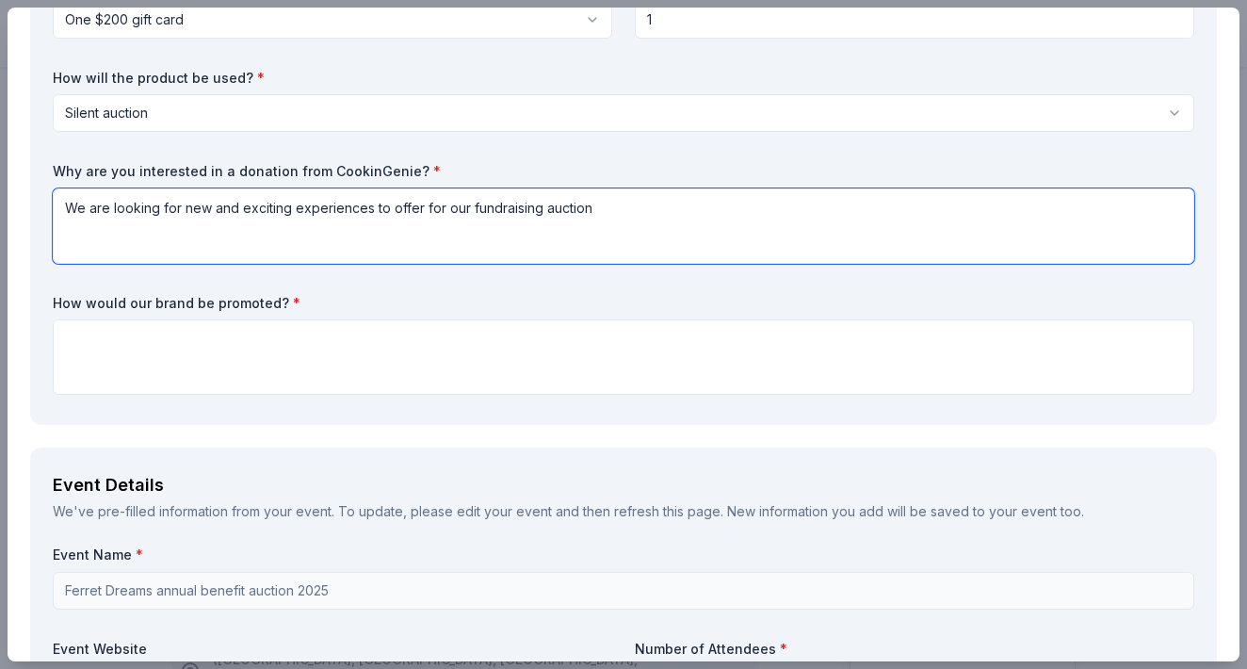
type textarea "We are looking for new and exciting experiences to offer for our fundraising au…"
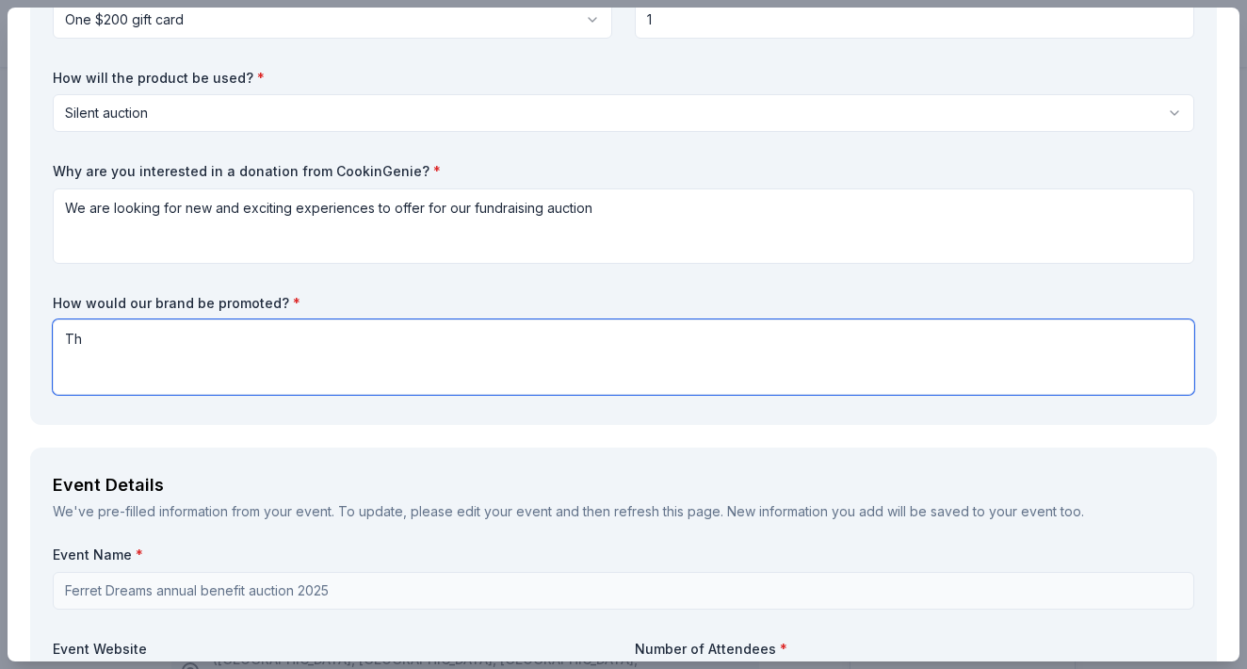
type textarea "T"
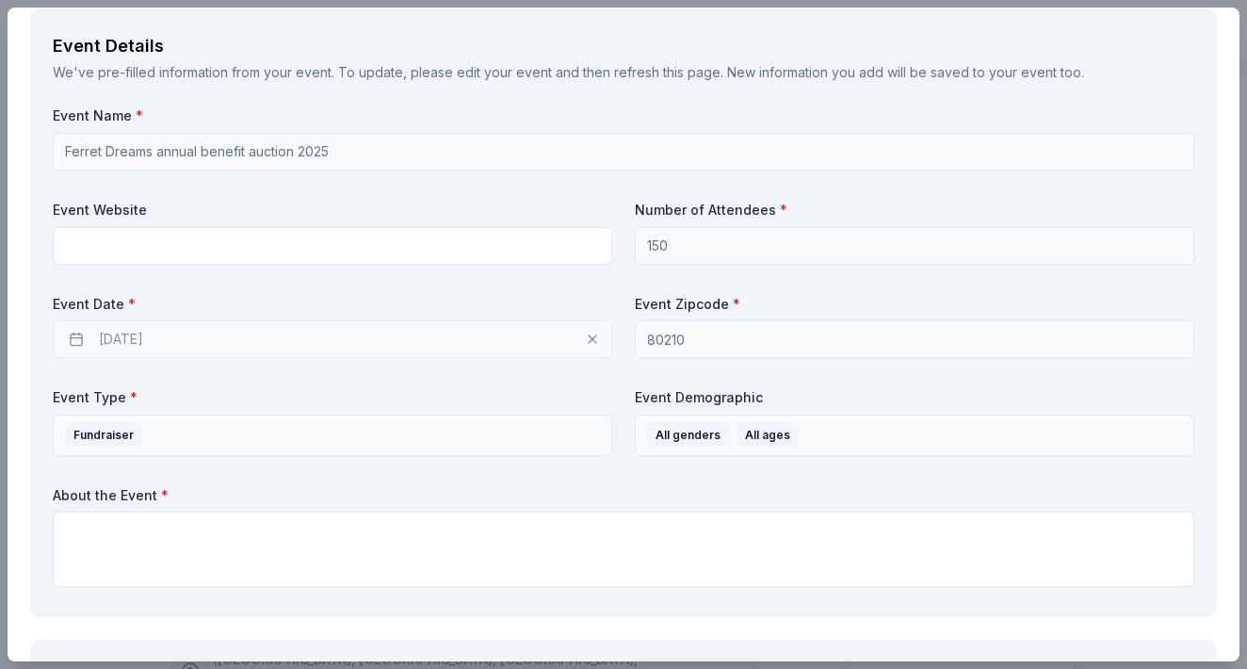
scroll to position [652, 0]
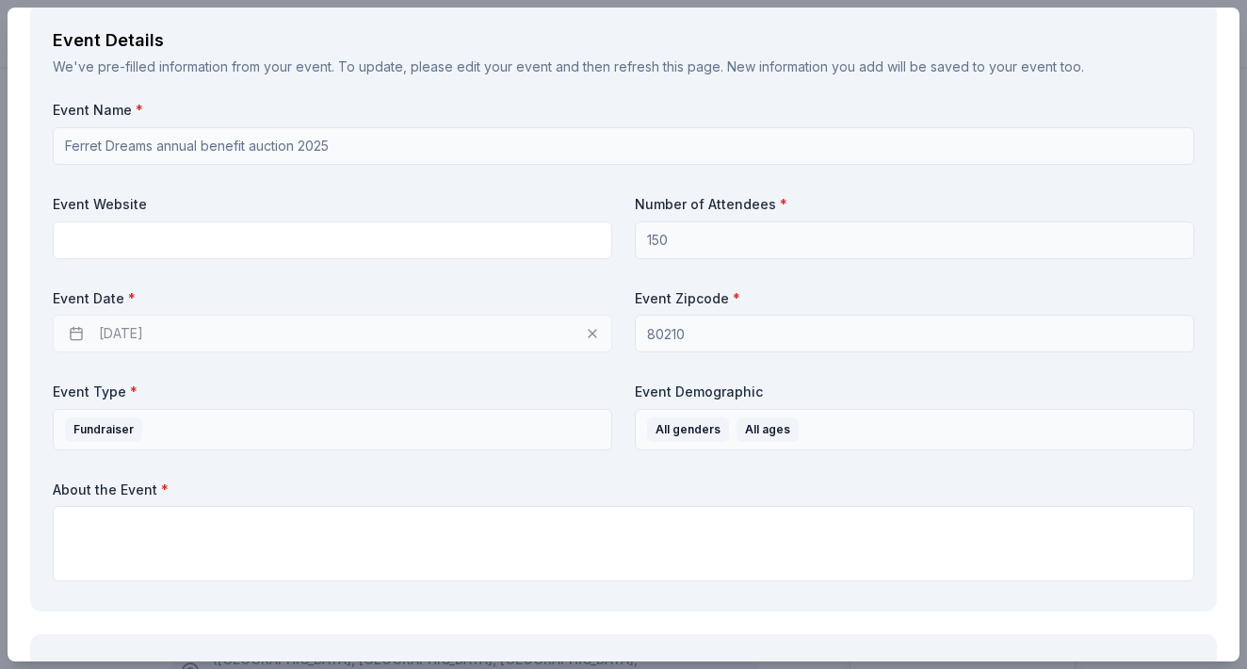
type textarea "Any promo materials provided will be displayed at the silent auction event and …"
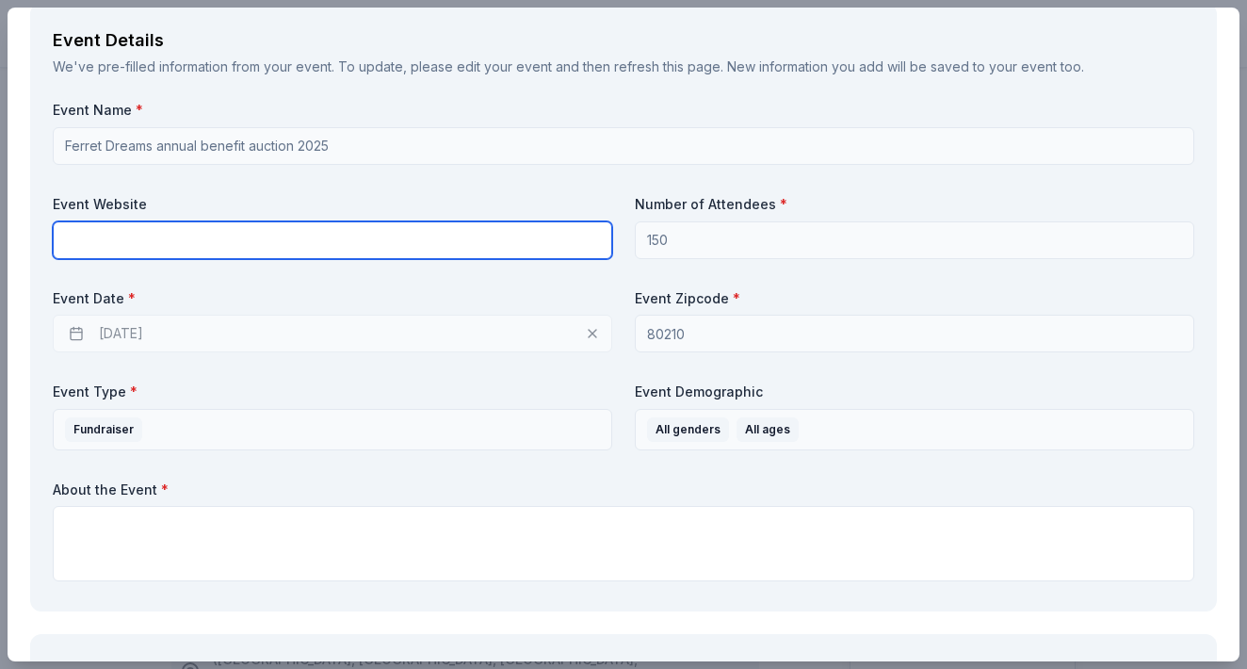
click at [403, 245] on input "text" at bounding box center [332, 240] width 559 height 38
type input "ferretdreams.org/benefit-auction"
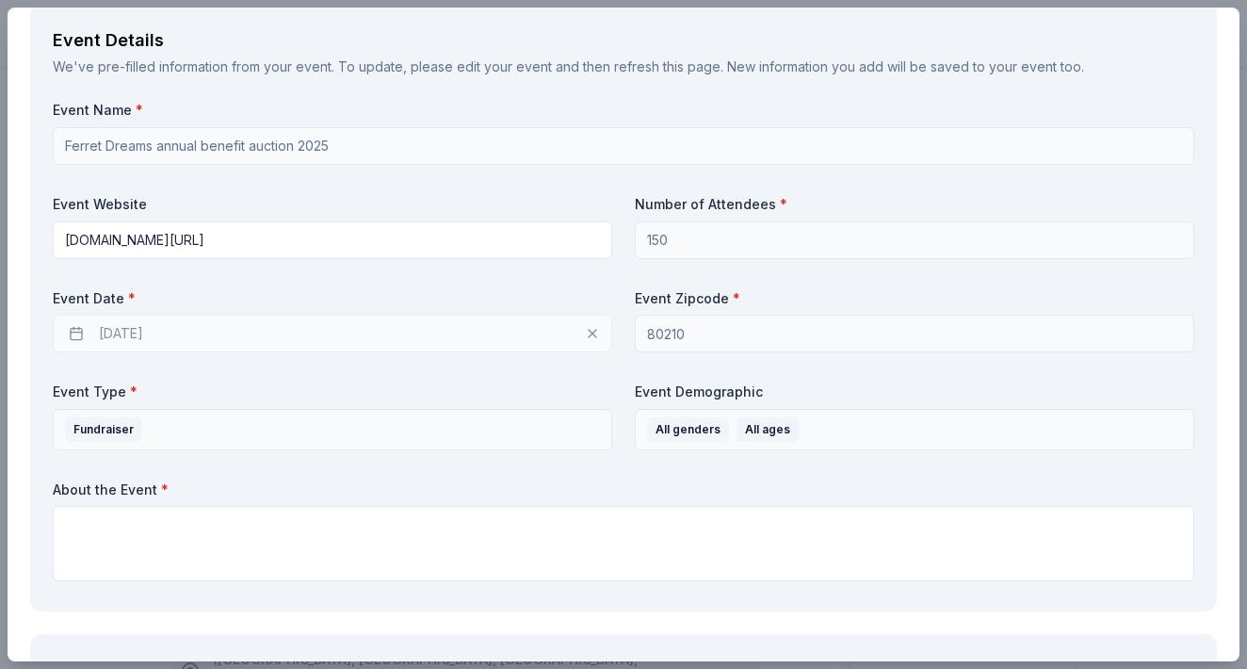
click at [494, 320] on div "09/26/2025" at bounding box center [332, 333] width 559 height 38
click at [72, 329] on div "09/26/2025" at bounding box center [332, 333] width 559 height 38
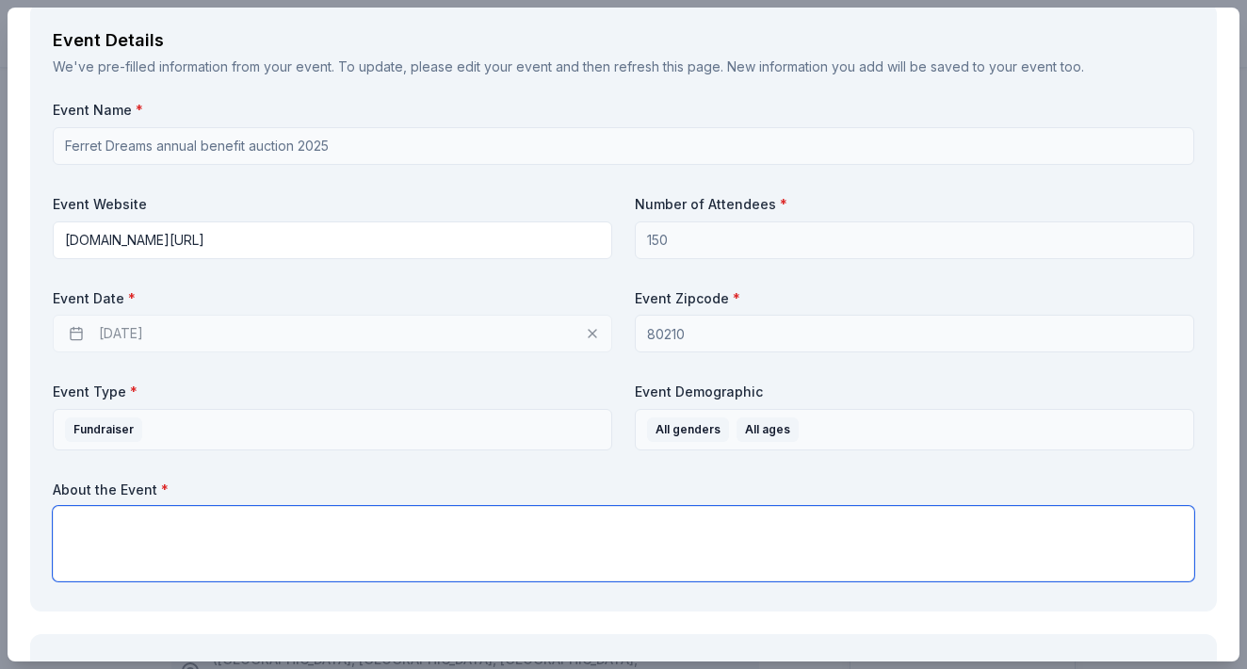
click at [225, 548] on textarea at bounding box center [623, 543] width 1141 height 75
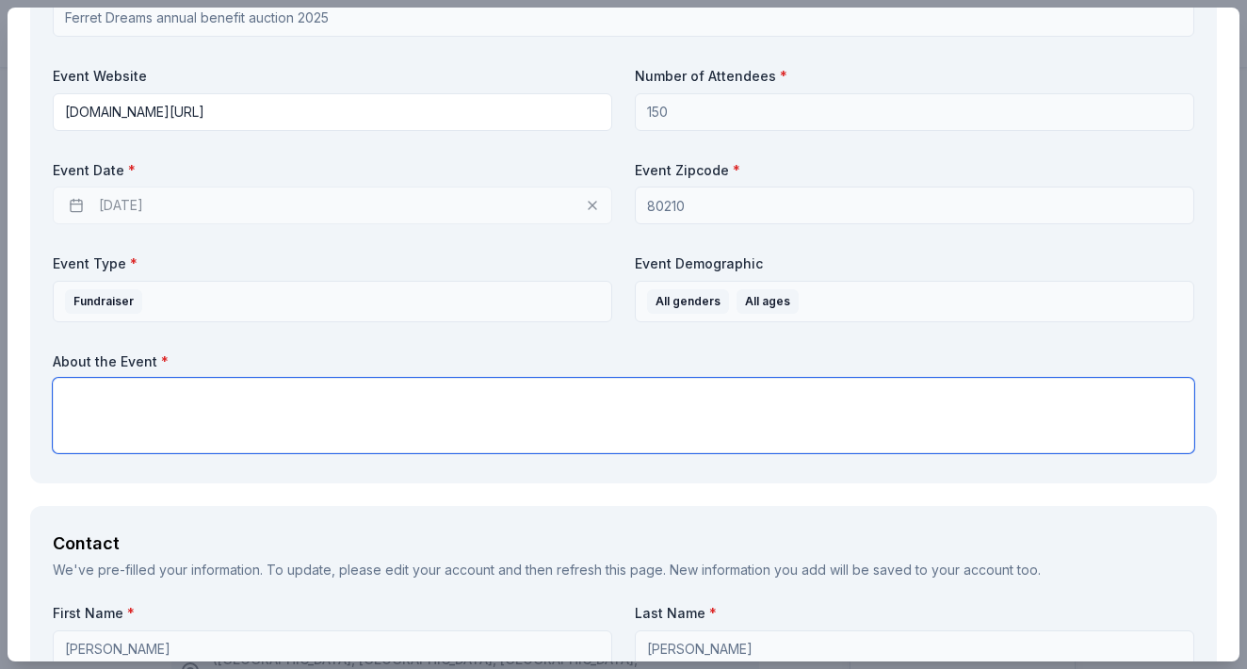
scroll to position [779, 0]
click at [514, 416] on textarea at bounding box center [623, 416] width 1141 height 75
paste textarea "Join us for our largest fundraiser of the year! It is sure to be a fun night wi…"
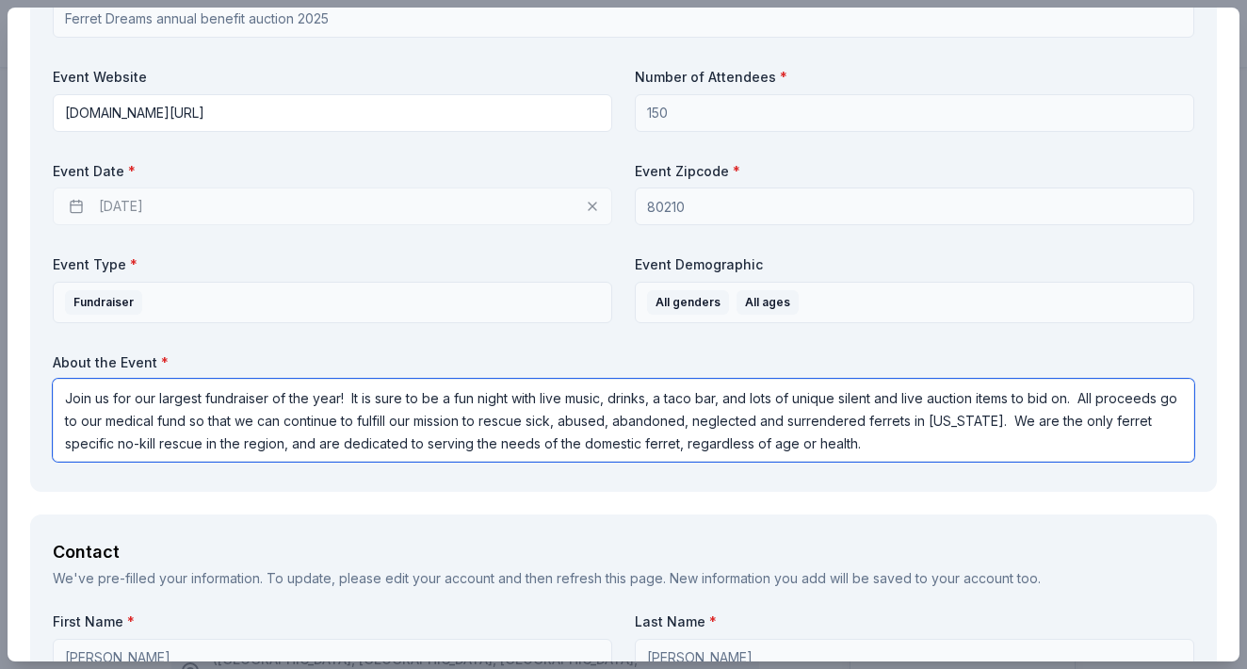
type textarea "Join us for our largest fundraiser of the year! It is sure to be a fun night wi…"
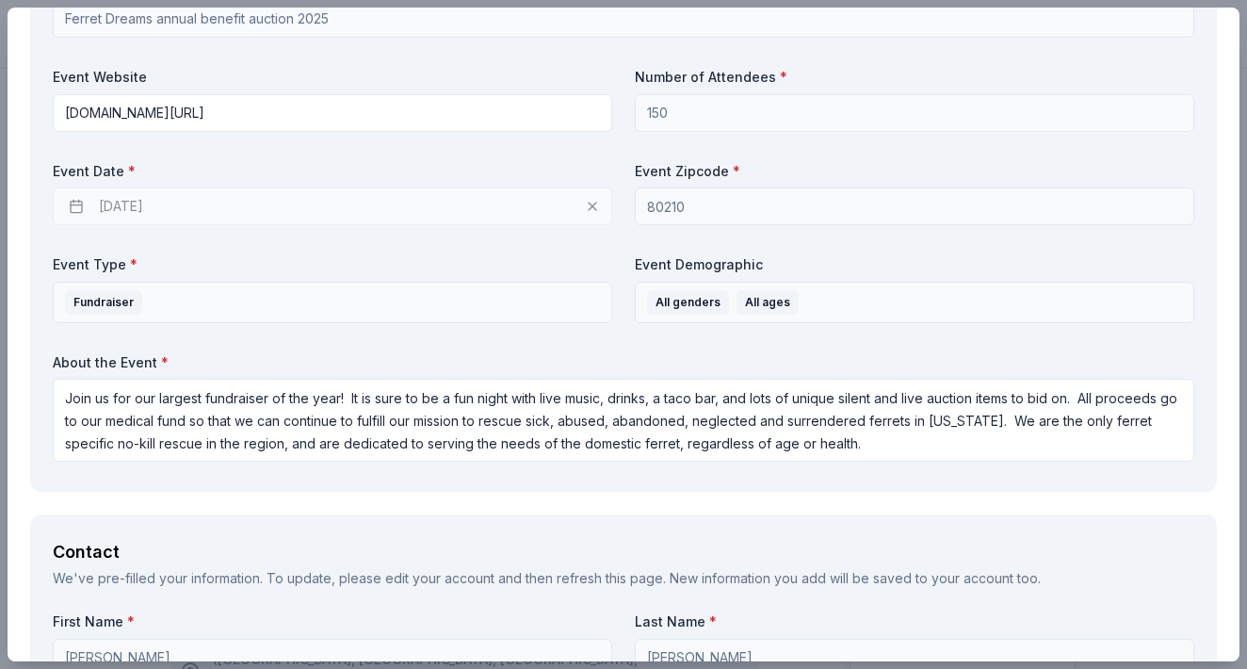
click at [222, 181] on div "Event Date * 09/26/2025" at bounding box center [332, 194] width 559 height 64
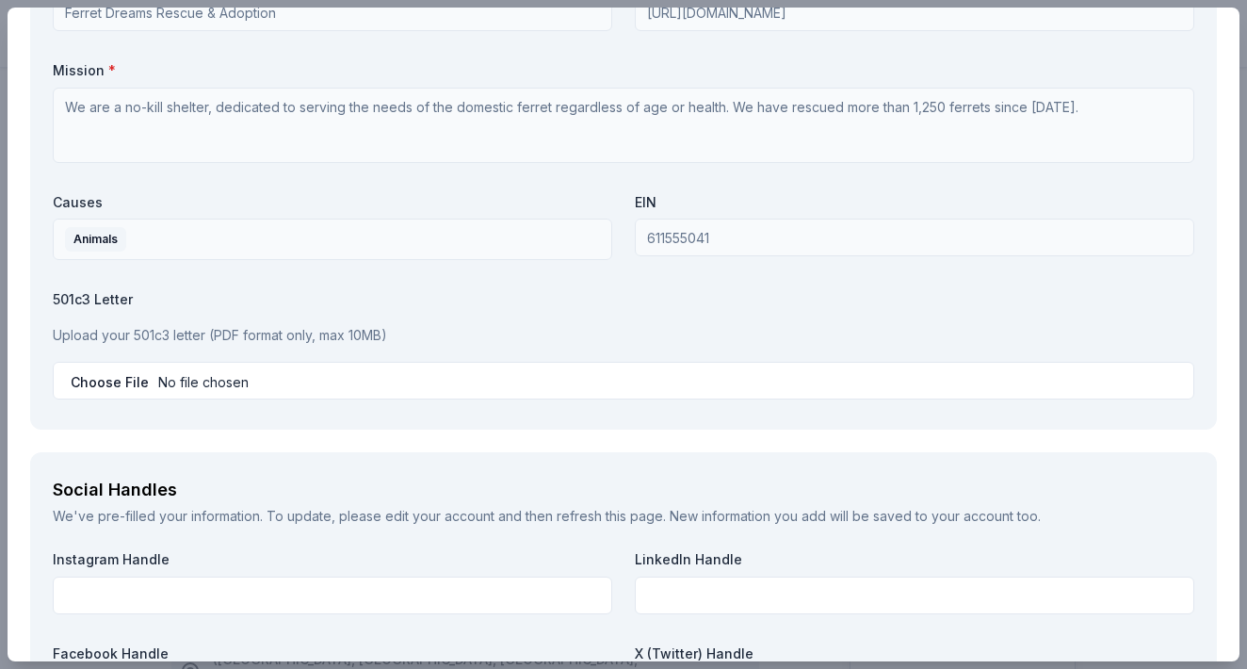
scroll to position [1733, 0]
click at [311, 379] on input "file" at bounding box center [623, 379] width 1141 height 38
type input "C:\fakepath\IRS501(c)3letter.pdf"
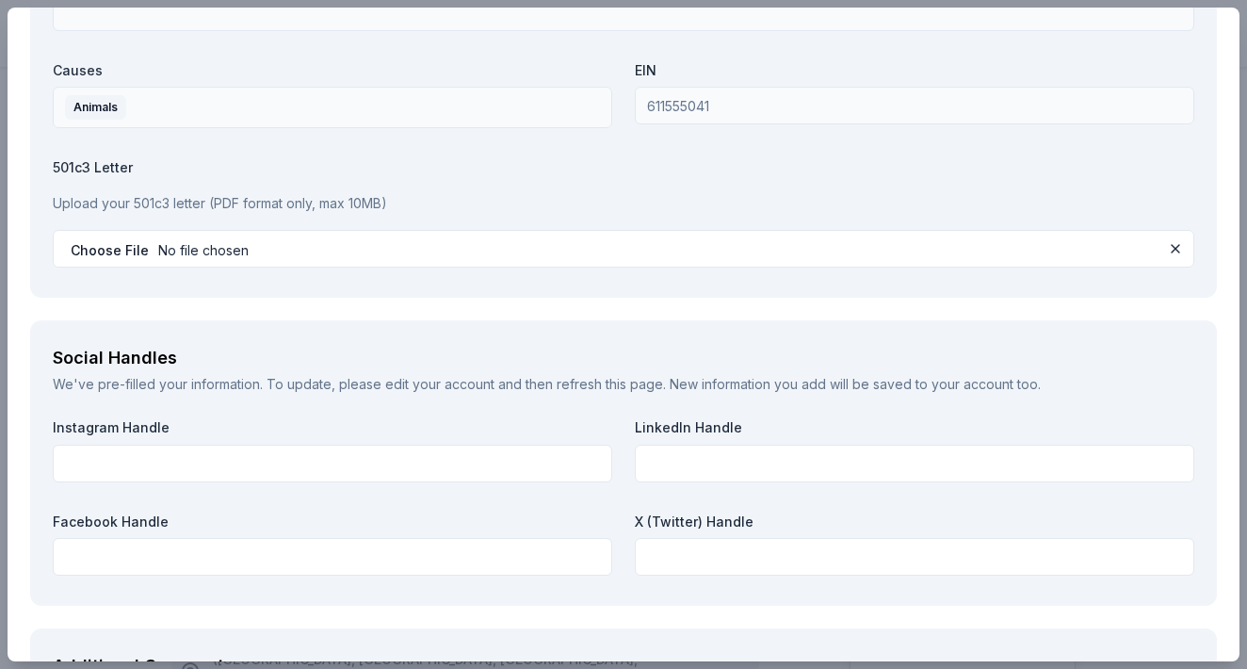
scroll to position [1869, 0]
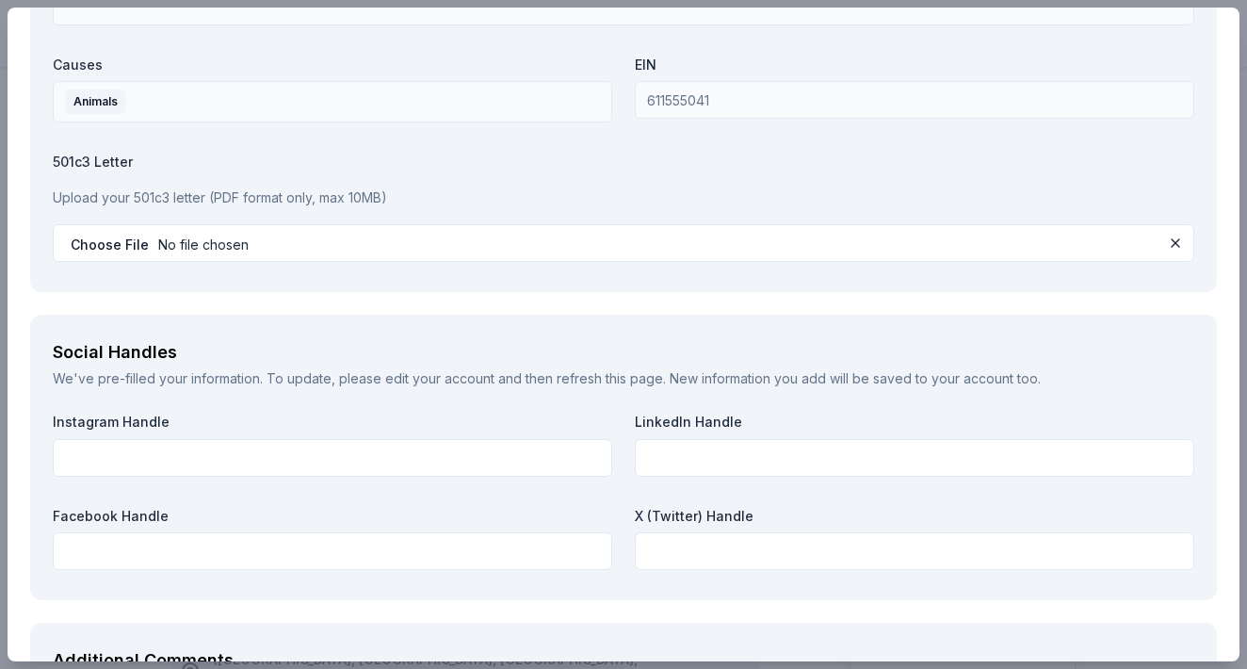
click at [841, 224] on input "file" at bounding box center [623, 243] width 1141 height 38
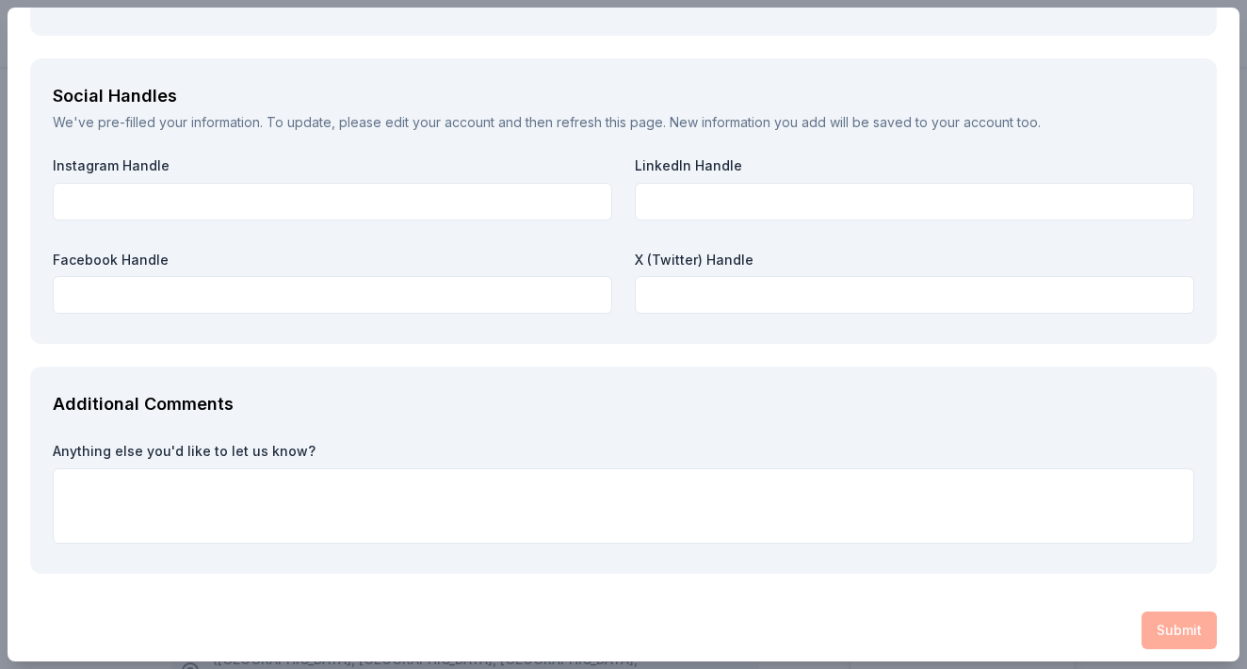
scroll to position [2115, 0]
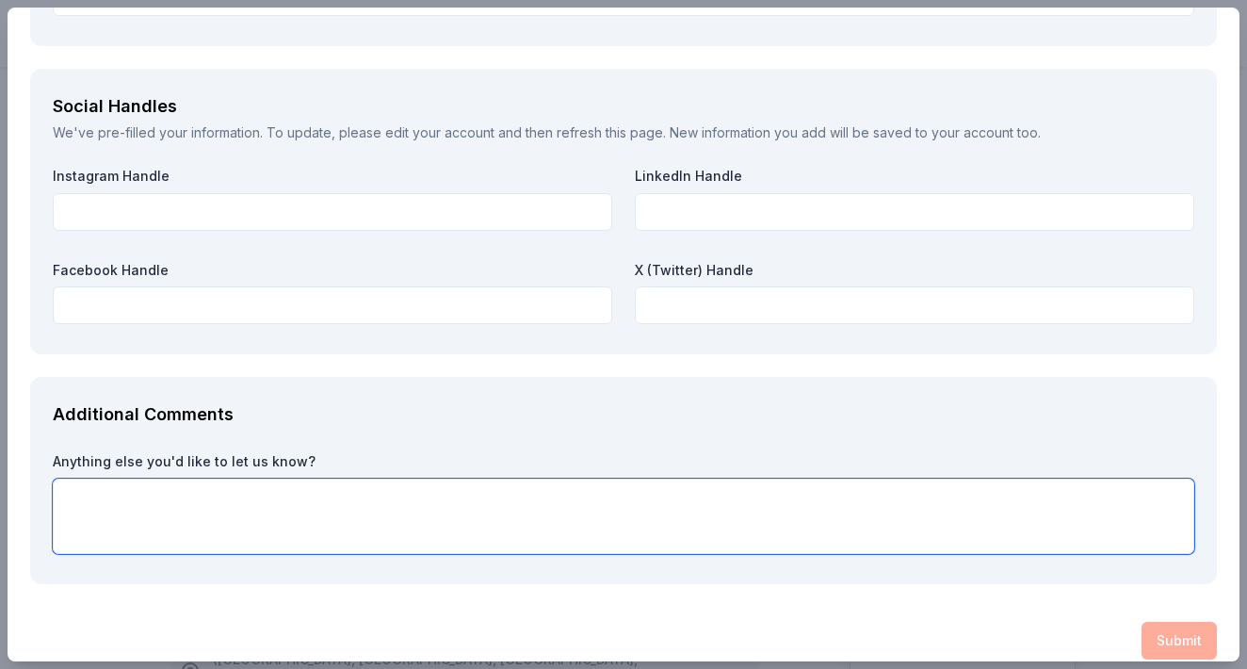
click at [317, 484] on textarea at bounding box center [623, 515] width 1141 height 75
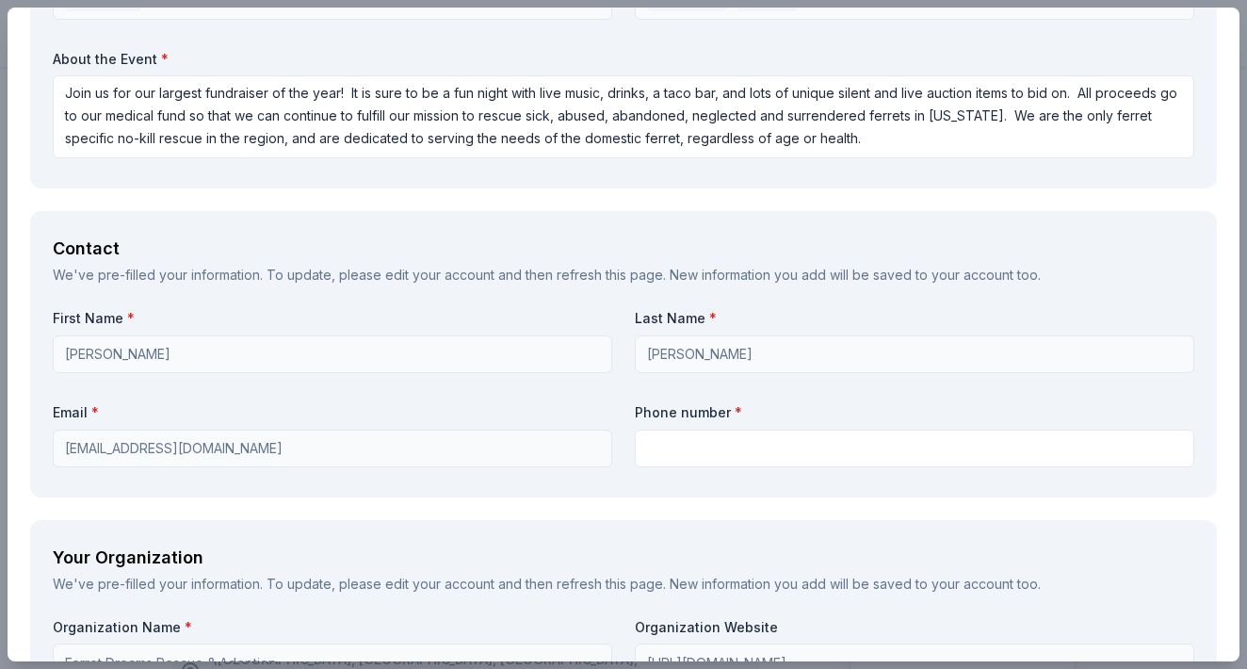
scroll to position [1087, 0]
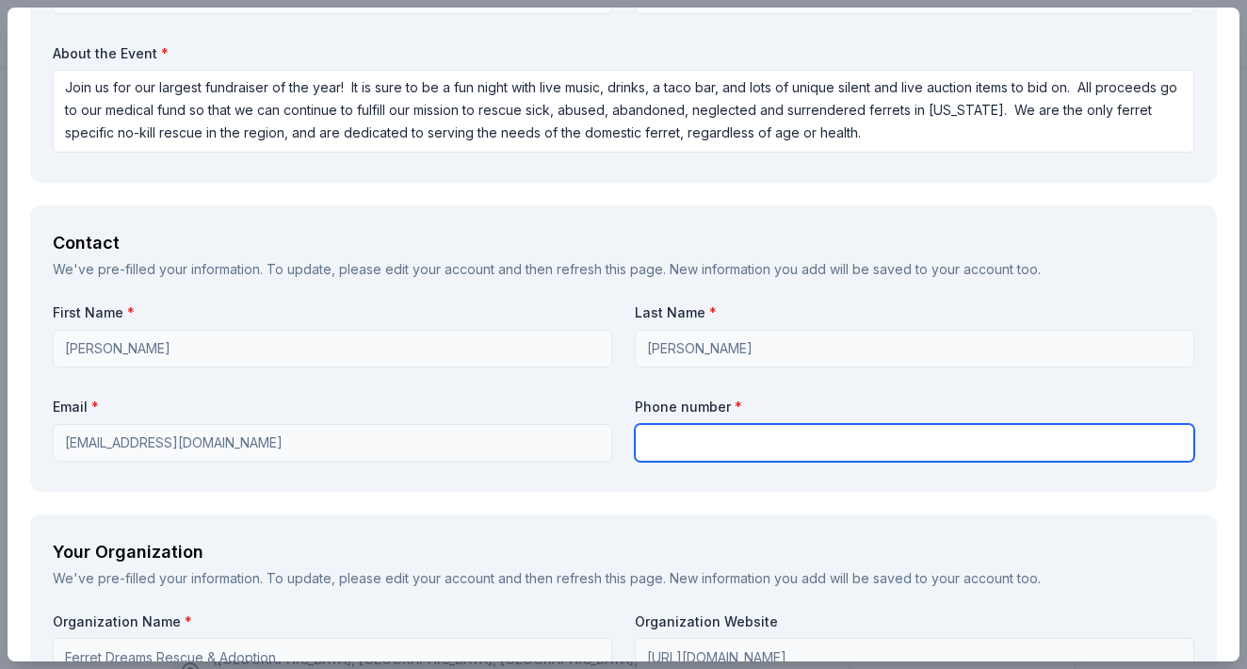
click at [700, 430] on input "text" at bounding box center [914, 443] width 559 height 38
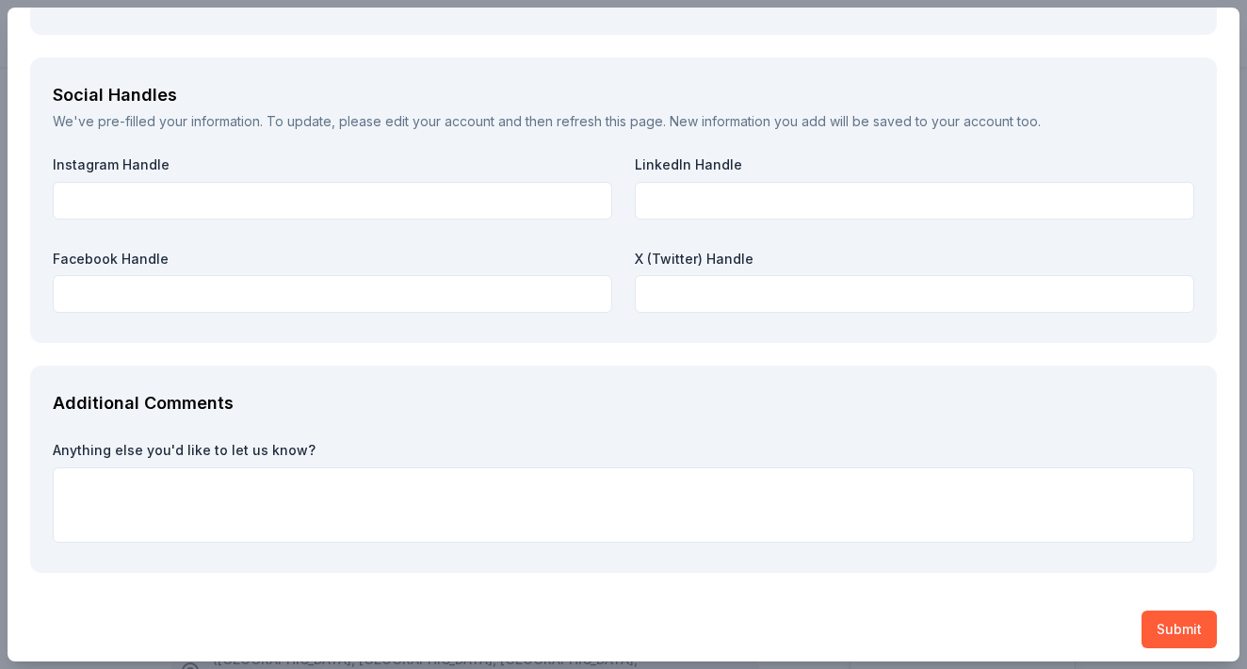
scroll to position [2125, 0]
type input "3038708805"
click at [1168, 617] on button "Submit" at bounding box center [1178, 630] width 75 height 38
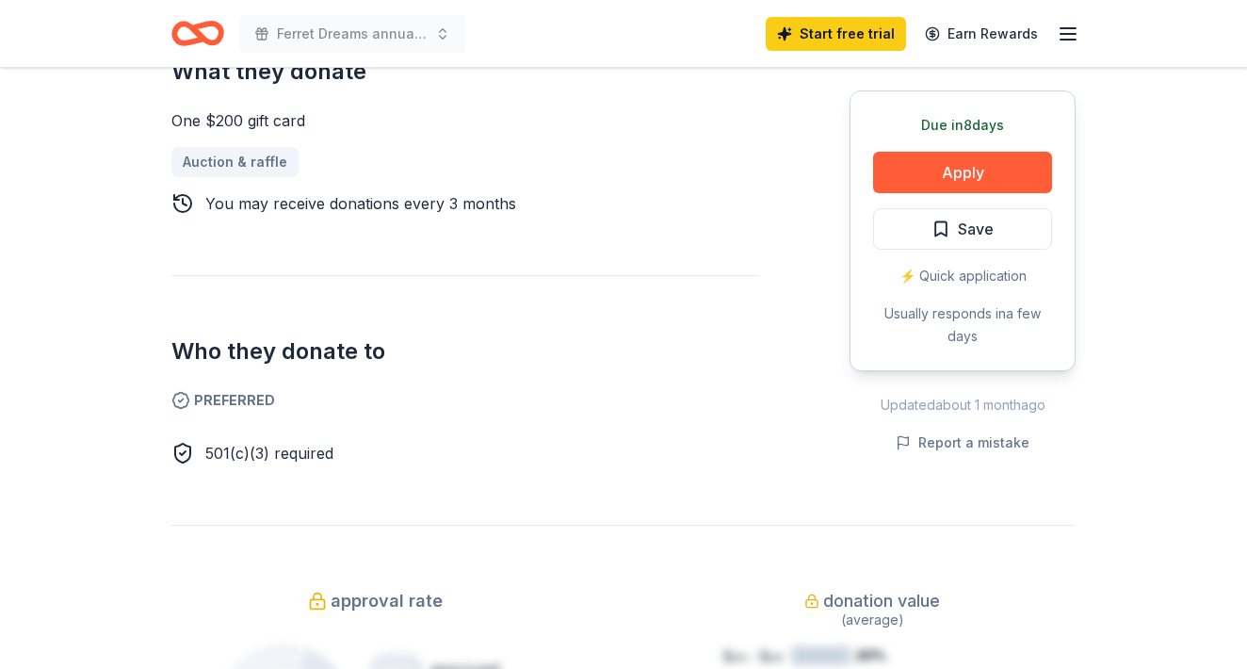
scroll to position [862, 0]
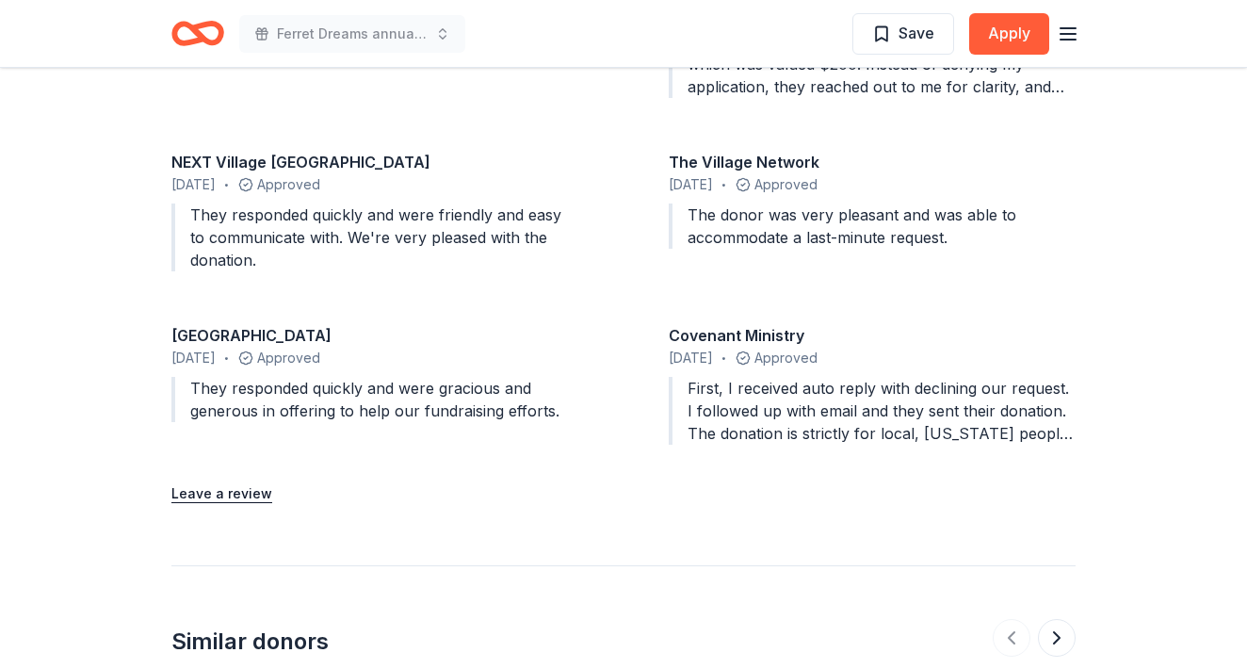
scroll to position [1926, 0]
click at [855, 426] on div "First, I received auto reply with declining our request. I followed up with ema…" at bounding box center [872, 411] width 407 height 68
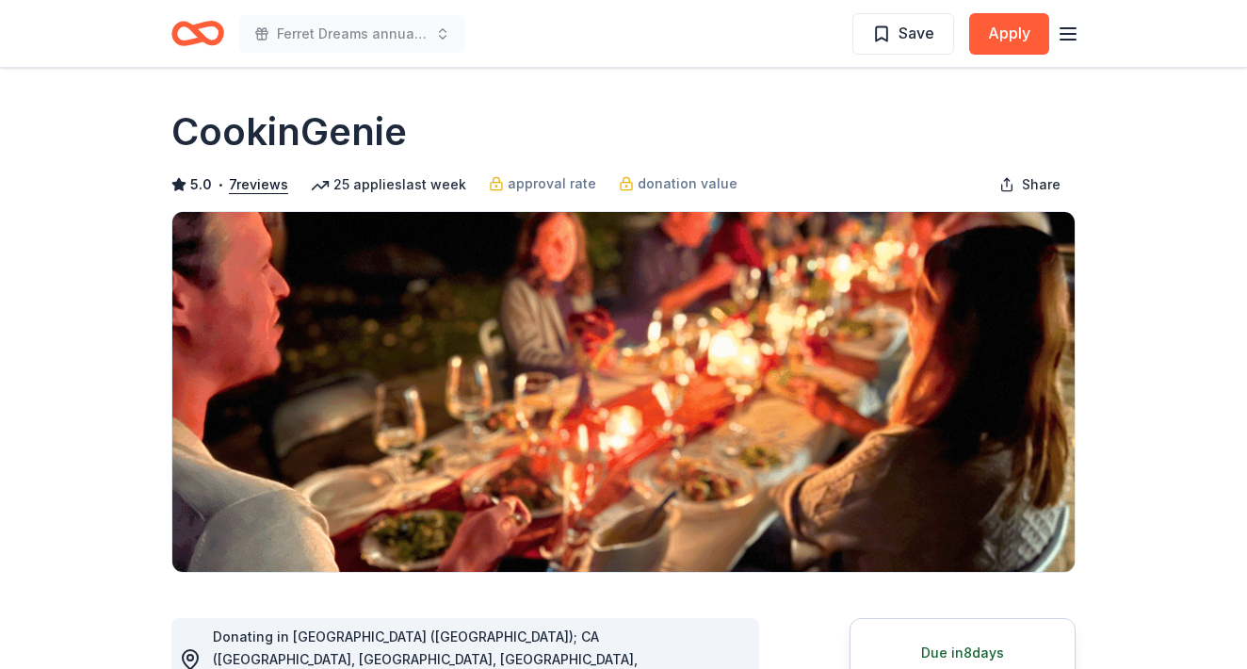
scroll to position [0, 0]
click at [288, 126] on h1 "CookinGenie" at bounding box center [288, 131] width 235 height 53
click at [288, 127] on h1 "CookinGenie" at bounding box center [288, 131] width 235 height 53
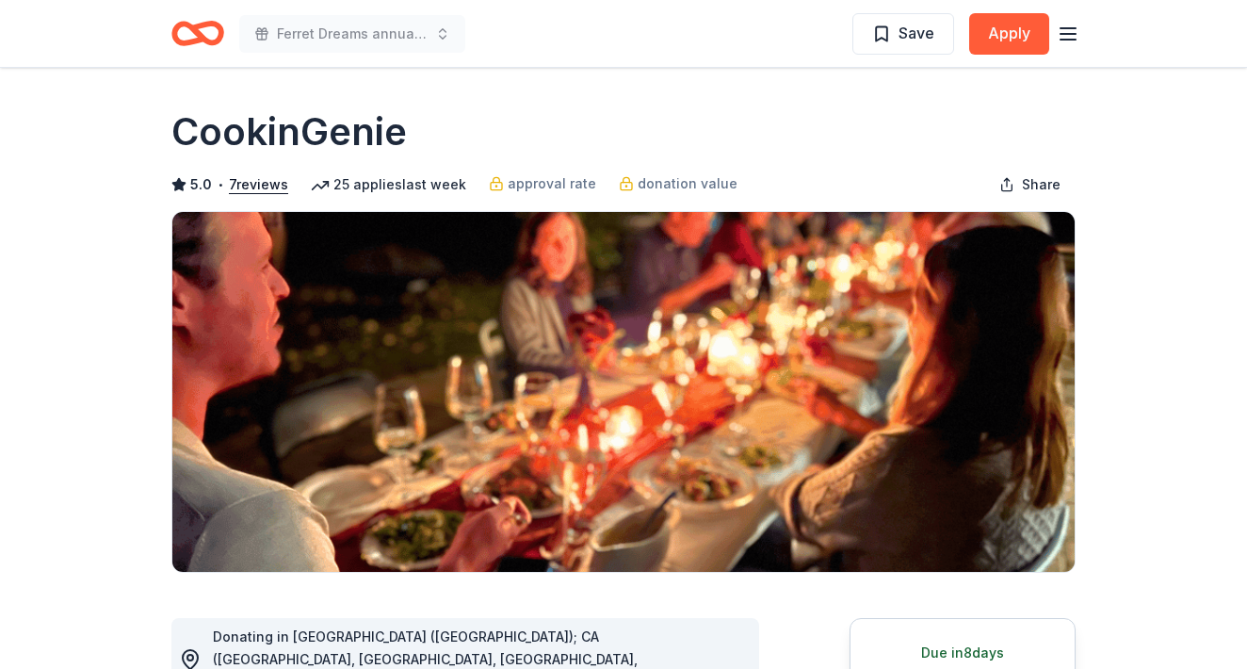
click at [288, 127] on h1 "CookinGenie" at bounding box center [288, 131] width 235 height 53
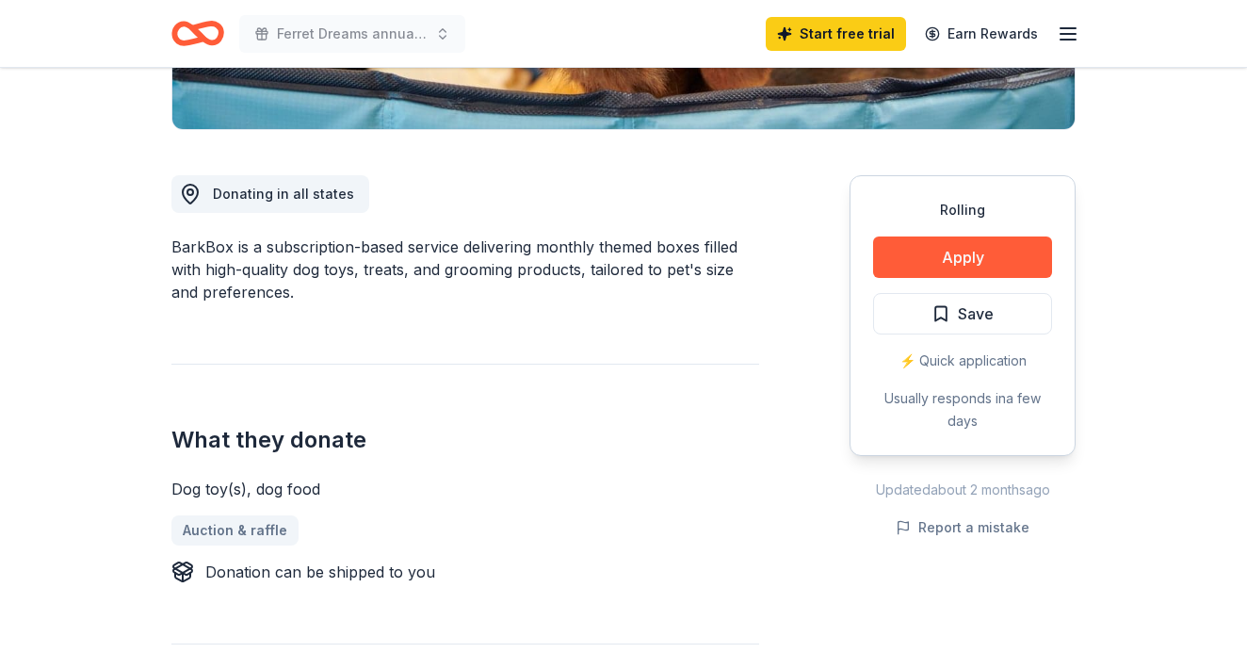
scroll to position [442, 0]
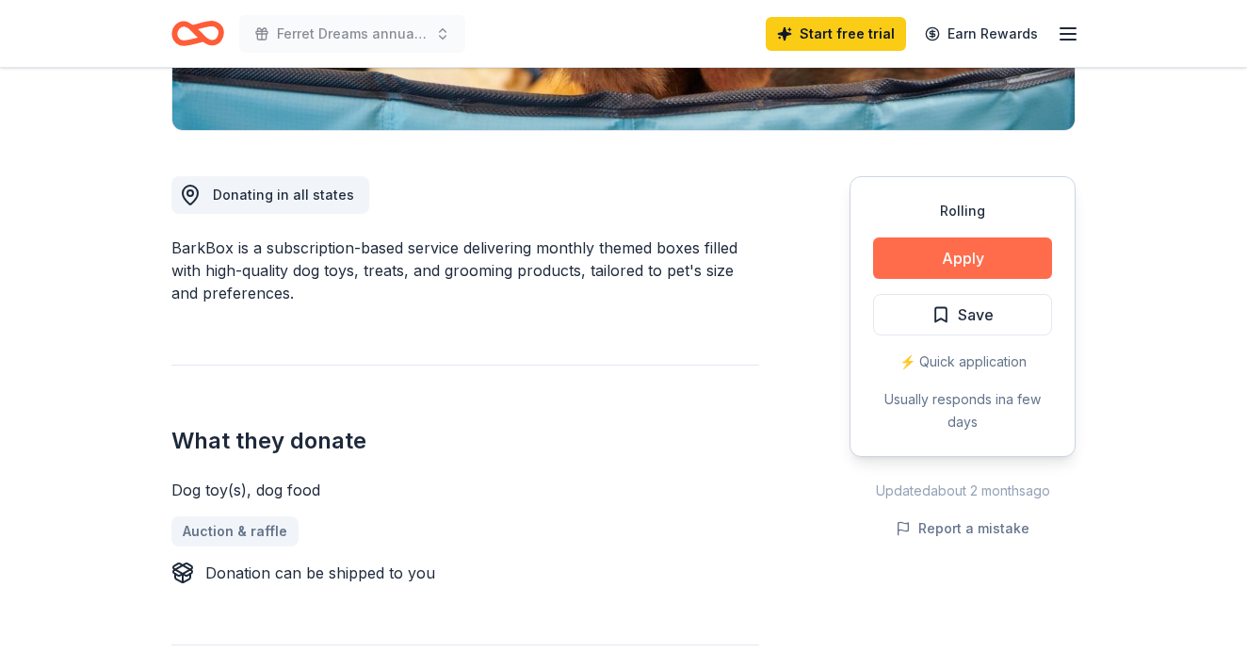
click at [977, 251] on button "Apply" at bounding box center [962, 257] width 179 height 41
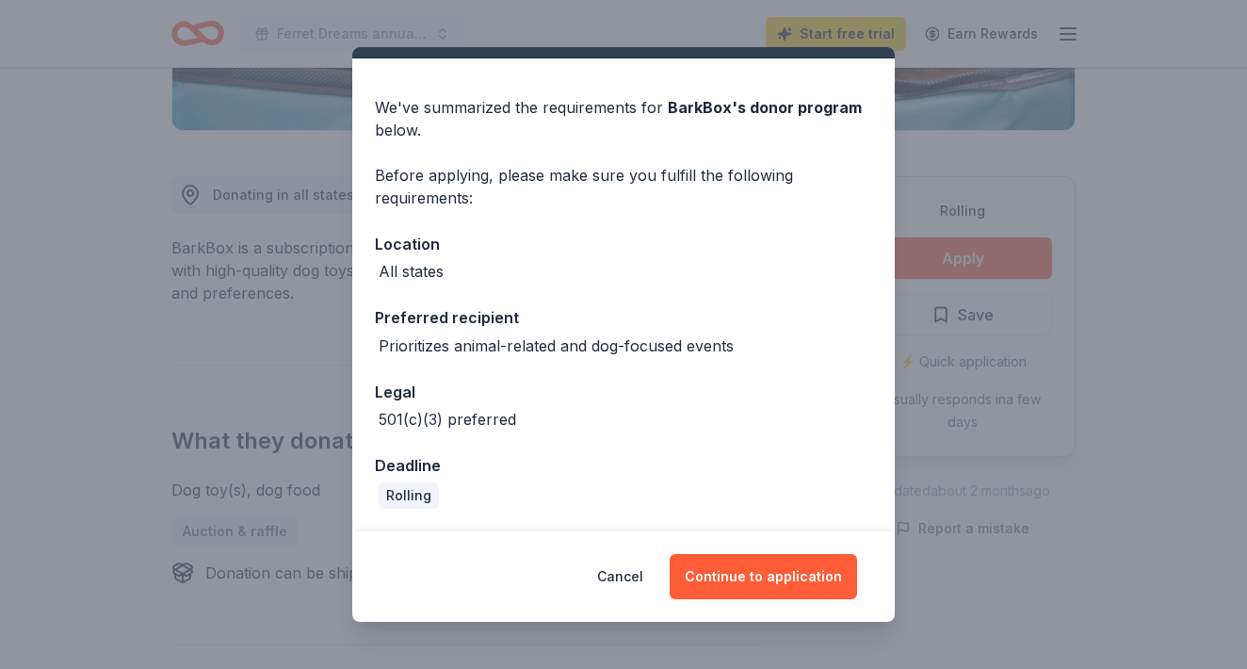
scroll to position [40, 0]
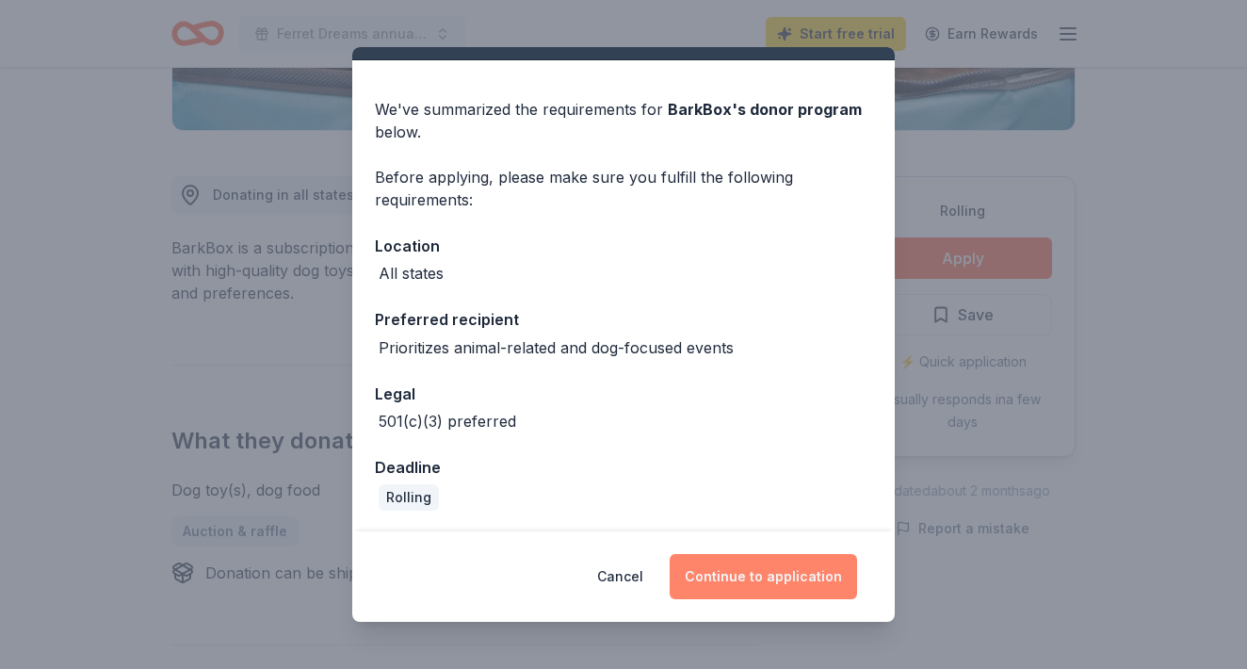
click at [733, 582] on button "Continue to application" at bounding box center [762, 576] width 187 height 45
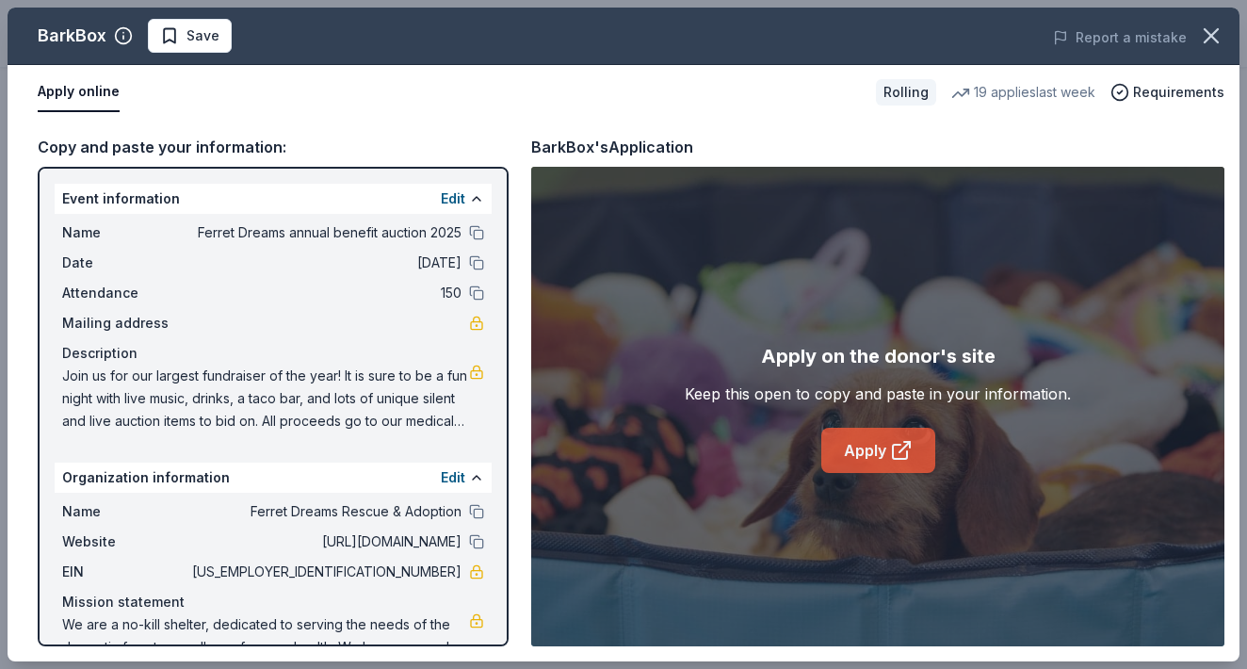
click at [882, 440] on link "Apply" at bounding box center [878, 449] width 114 height 45
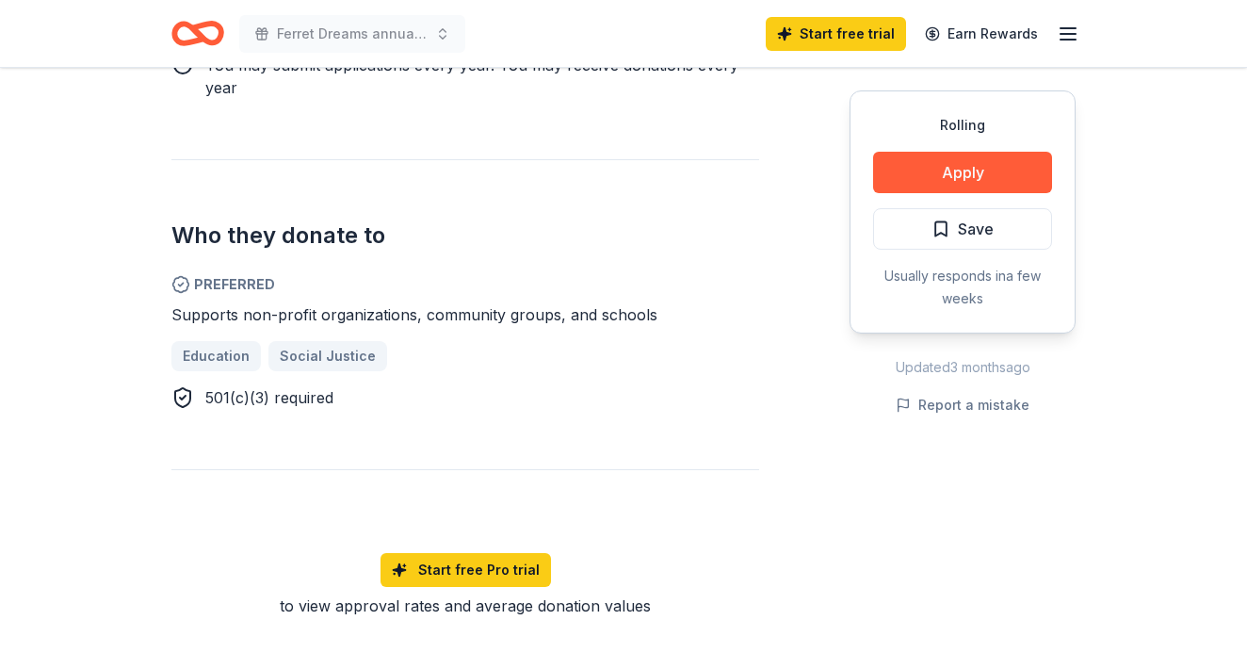
scroll to position [981, 0]
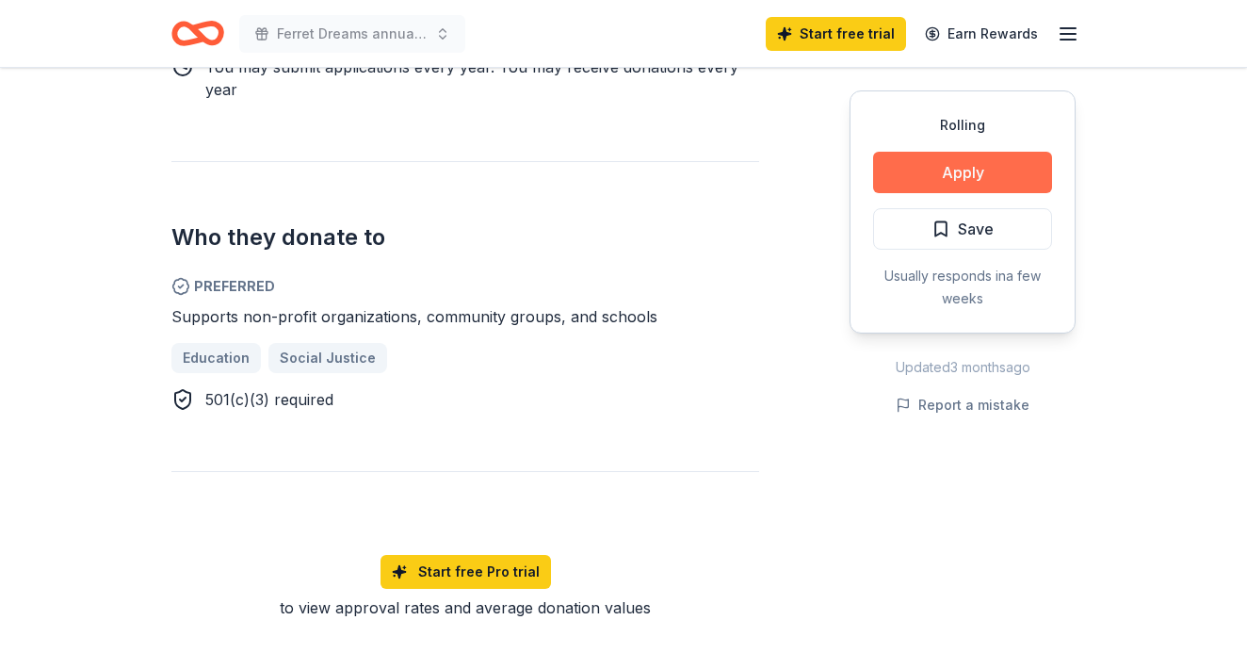
click at [989, 174] on button "Apply" at bounding box center [962, 172] width 179 height 41
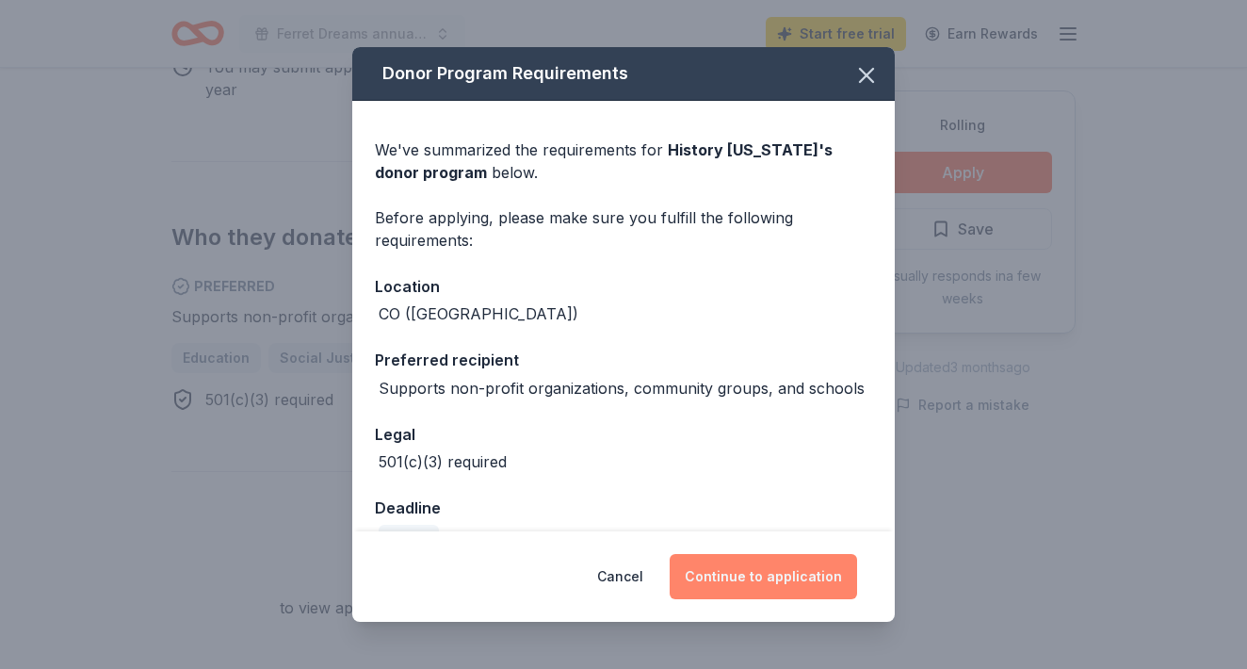
click at [800, 589] on button "Continue to application" at bounding box center [762, 576] width 187 height 45
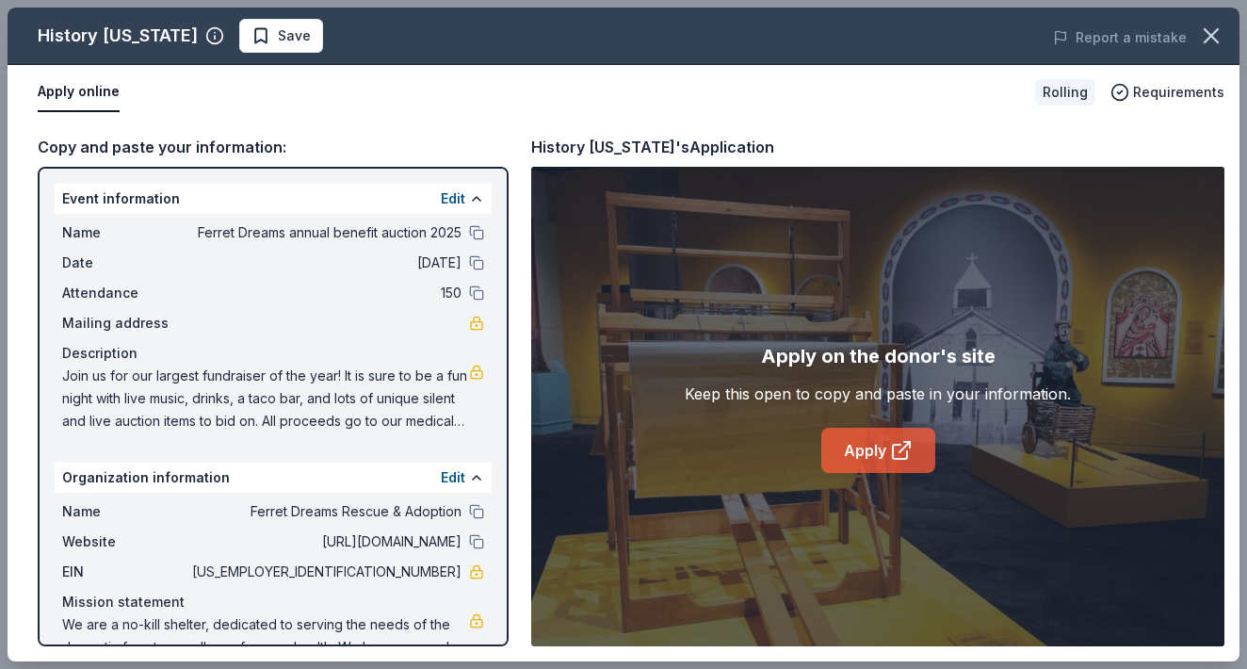
click at [907, 465] on link "Apply" at bounding box center [878, 449] width 114 height 45
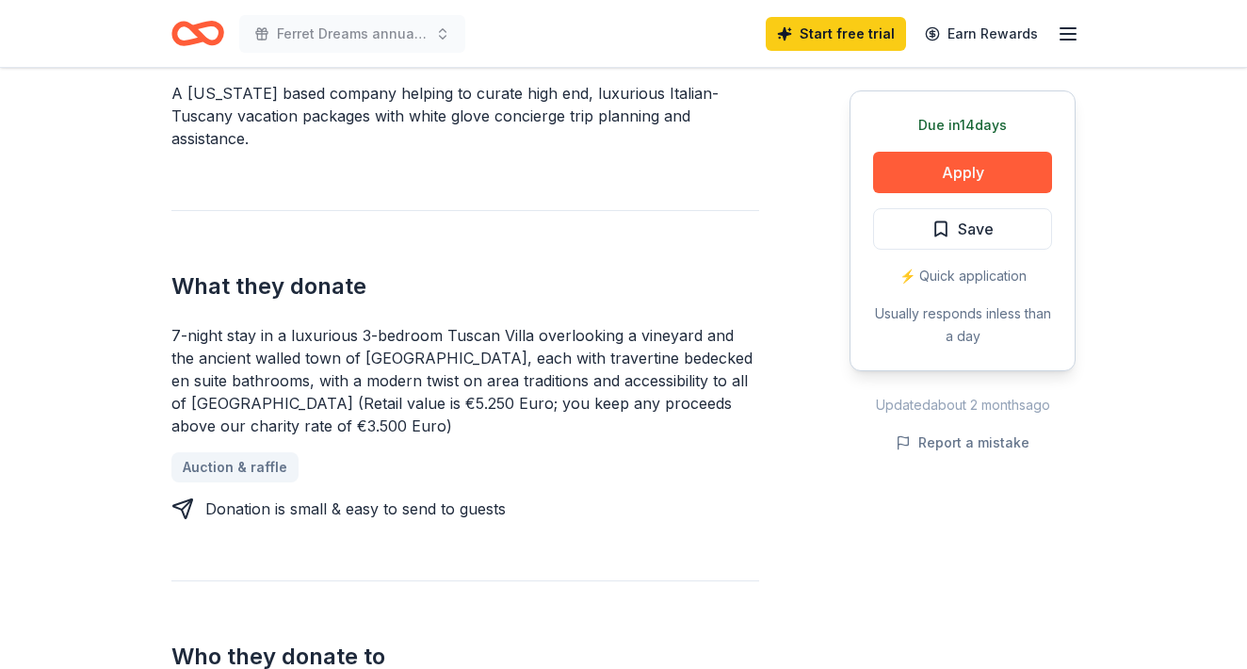
scroll to position [669, 0]
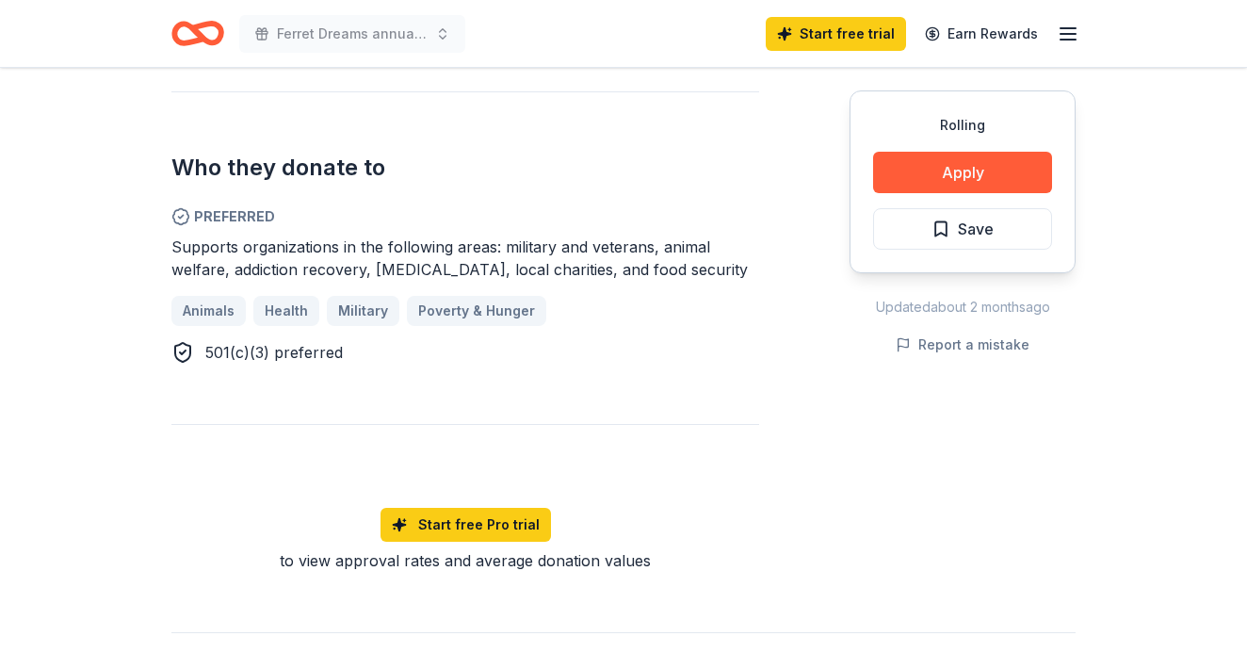
scroll to position [997, 0]
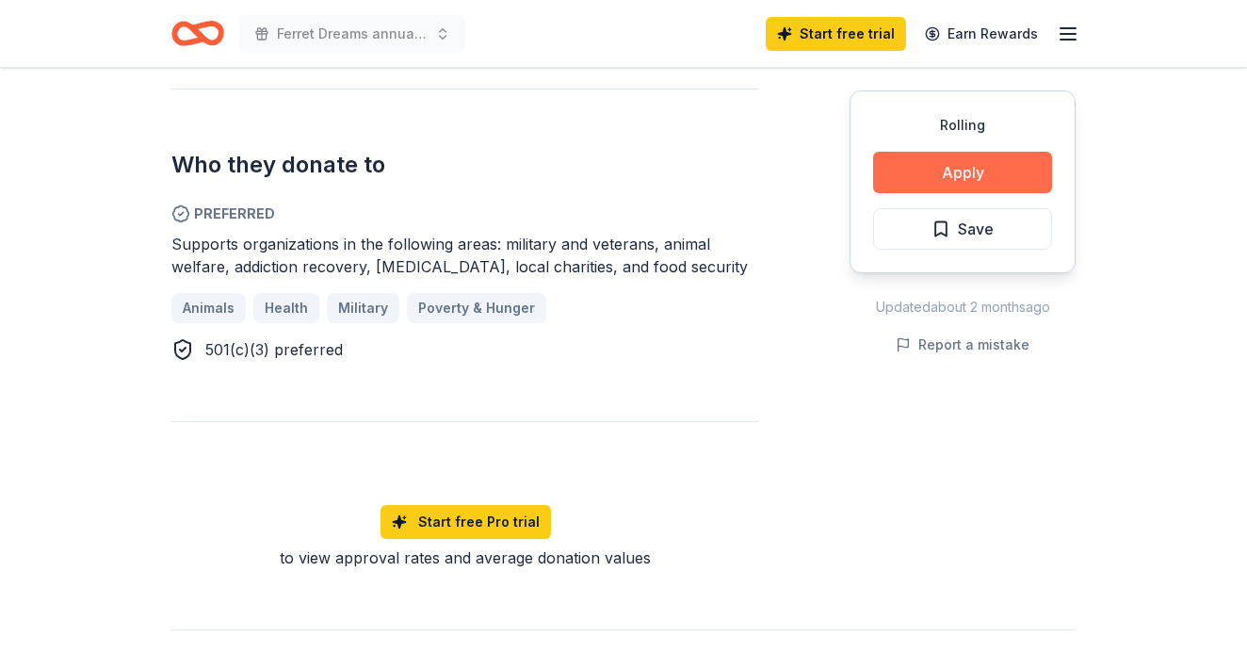
click at [933, 181] on button "Apply" at bounding box center [962, 172] width 179 height 41
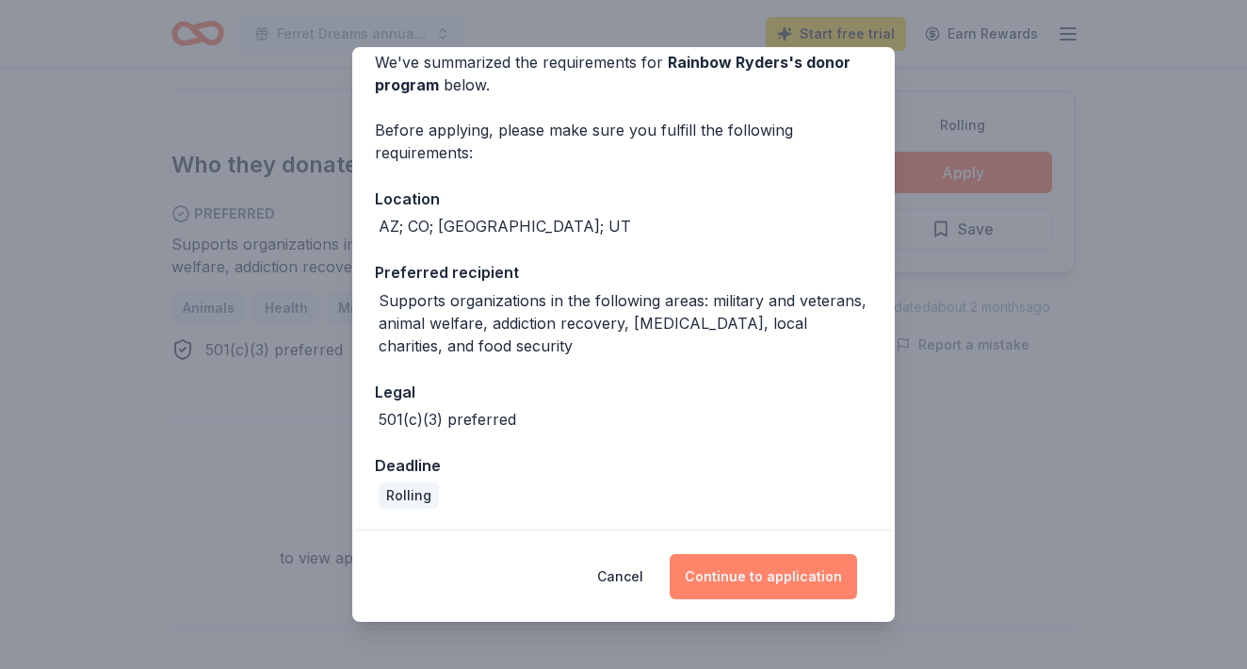
scroll to position [86, 0]
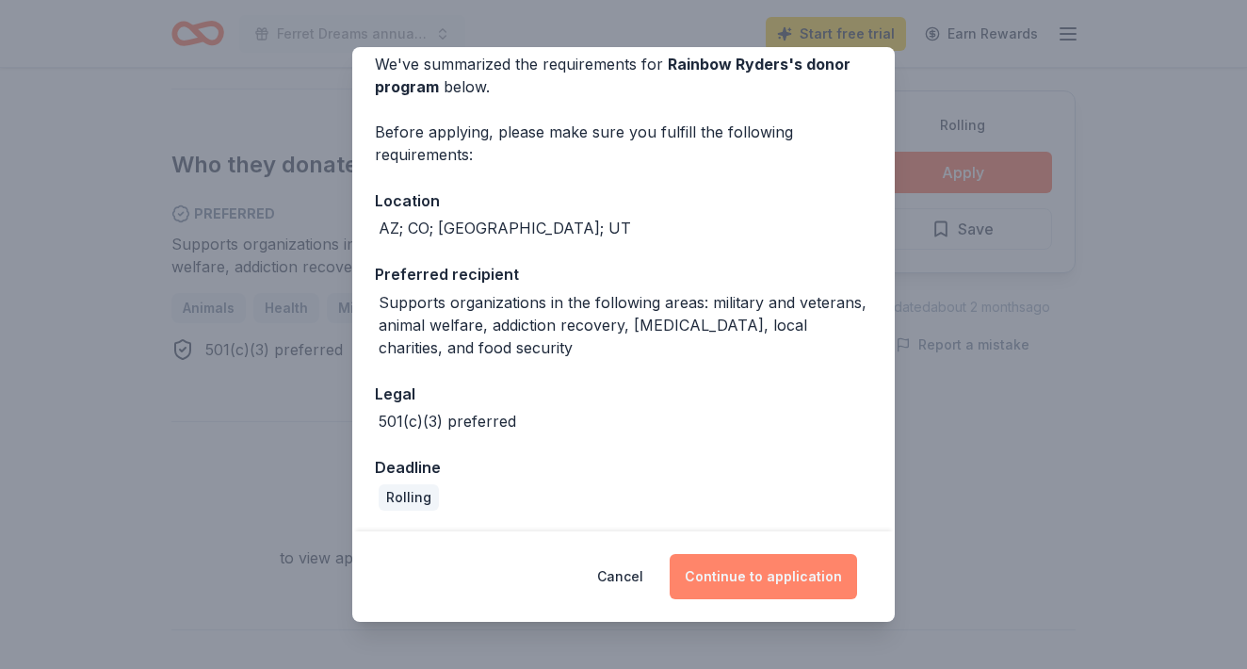
click at [749, 587] on button "Continue to application" at bounding box center [762, 576] width 187 height 45
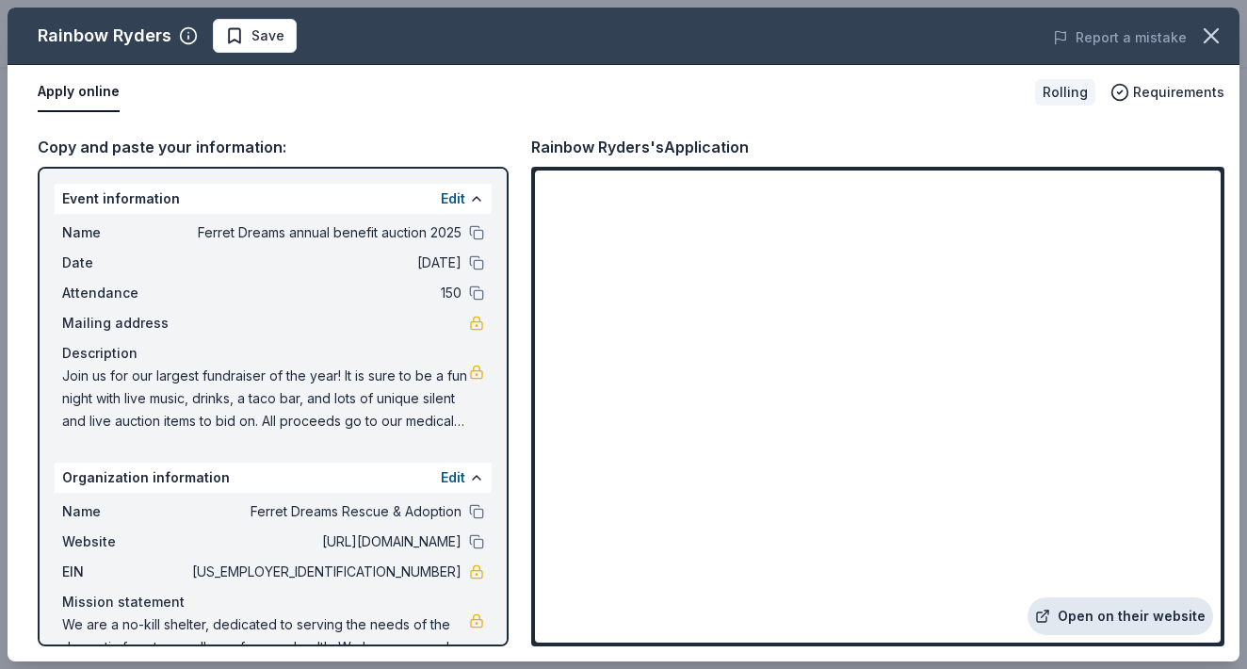
click at [1098, 617] on link "Open on their website" at bounding box center [1119, 616] width 185 height 38
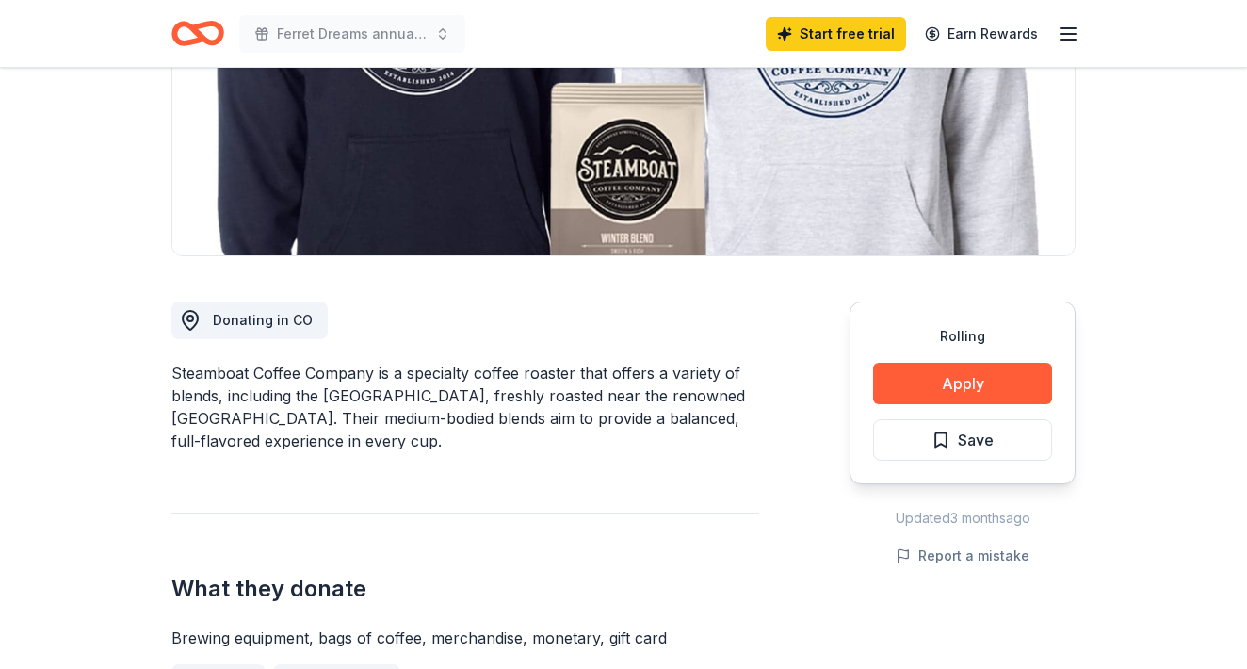
scroll to position [113, 0]
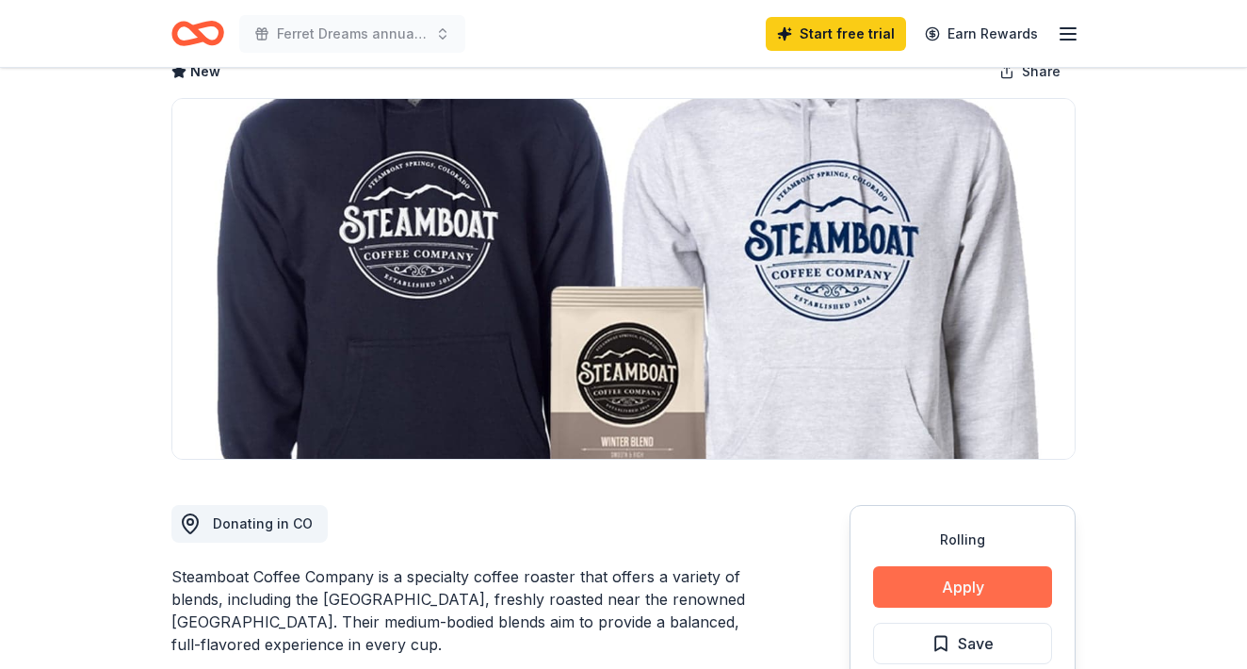
click at [905, 584] on button "Apply" at bounding box center [962, 586] width 179 height 41
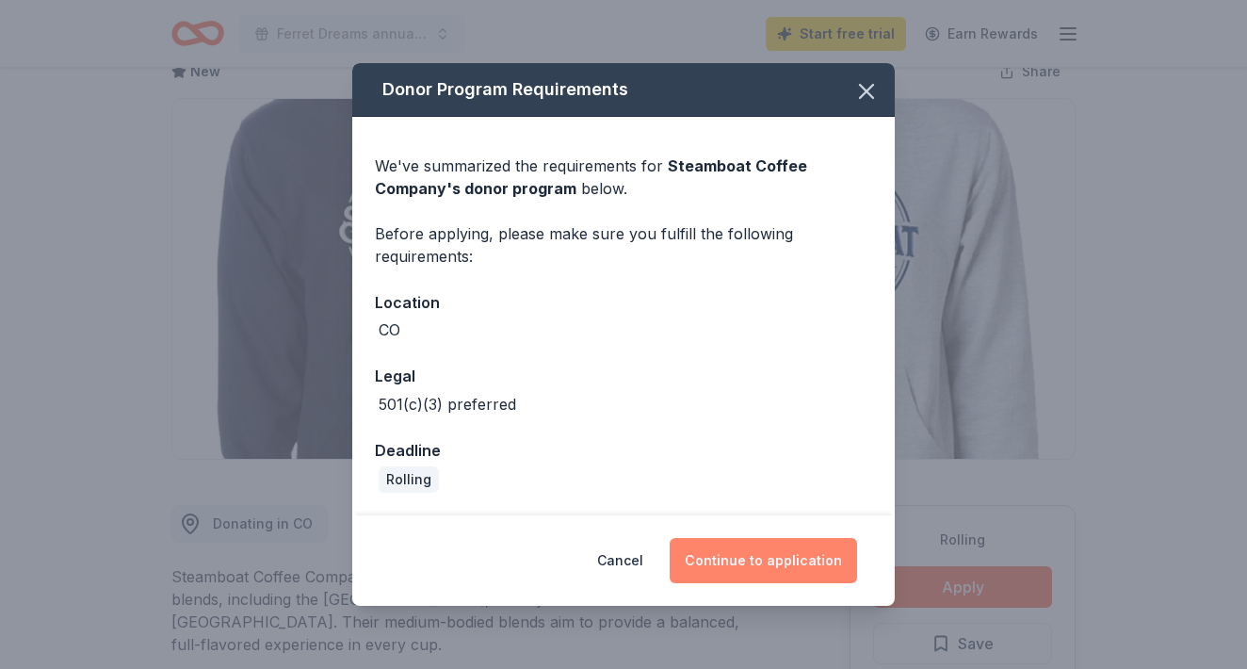
click at [717, 567] on button "Continue to application" at bounding box center [762, 560] width 187 height 45
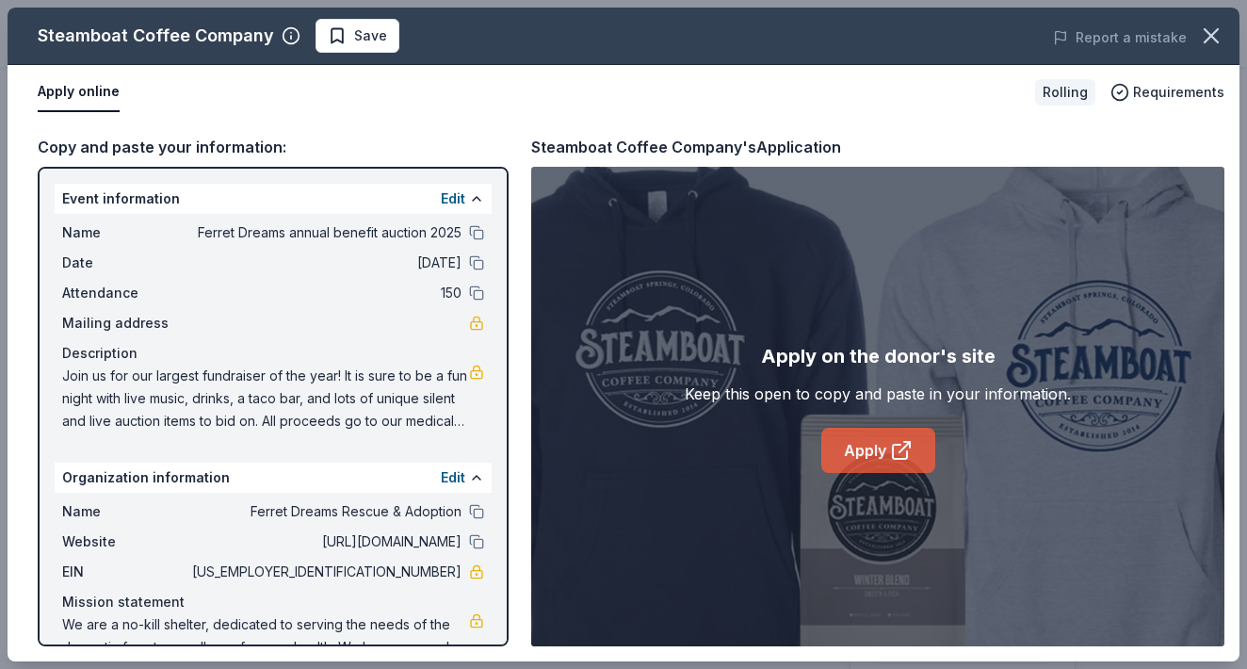
click at [907, 460] on icon at bounding box center [901, 450] width 23 height 23
